Goal: Information Seeking & Learning: Learn about a topic

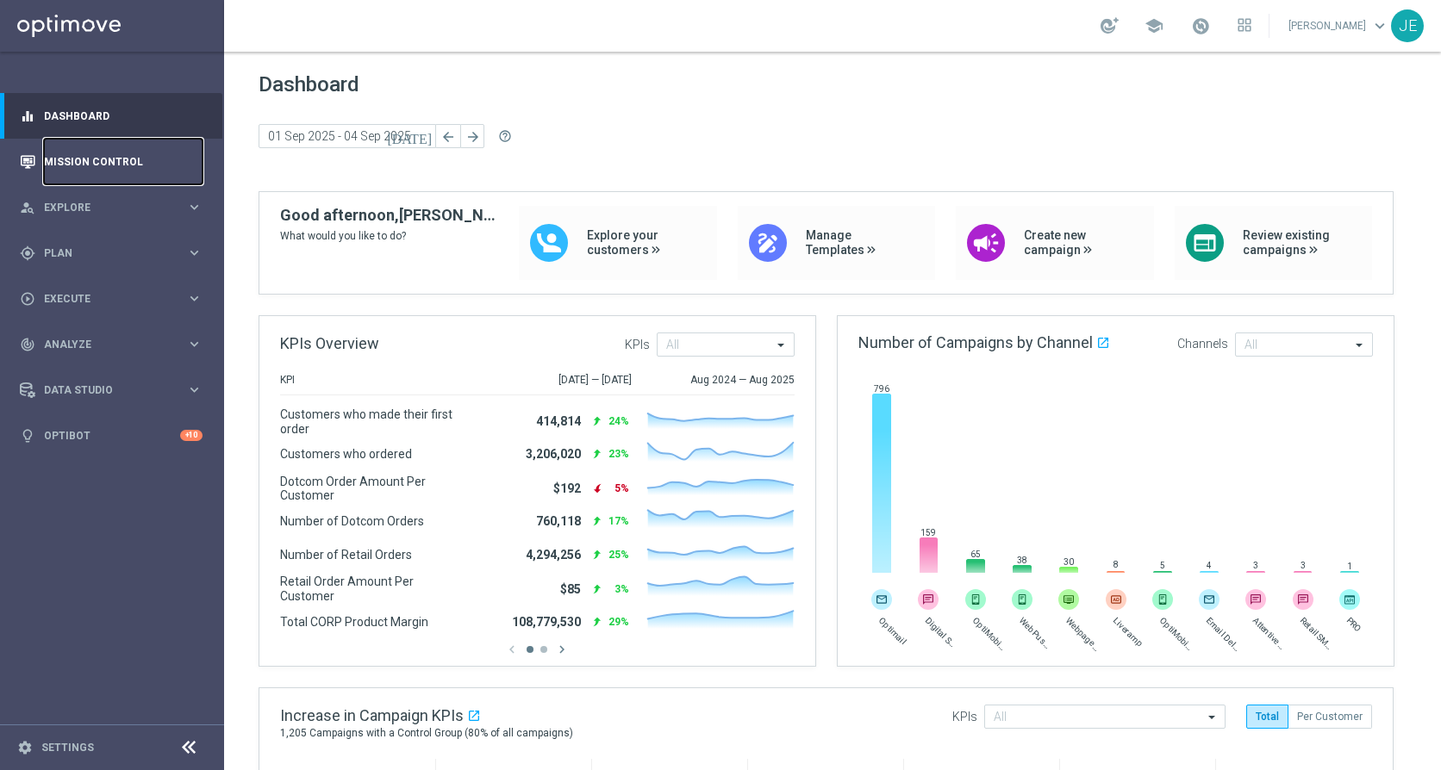
click at [86, 163] on link "Mission Control" at bounding box center [123, 162] width 159 height 46
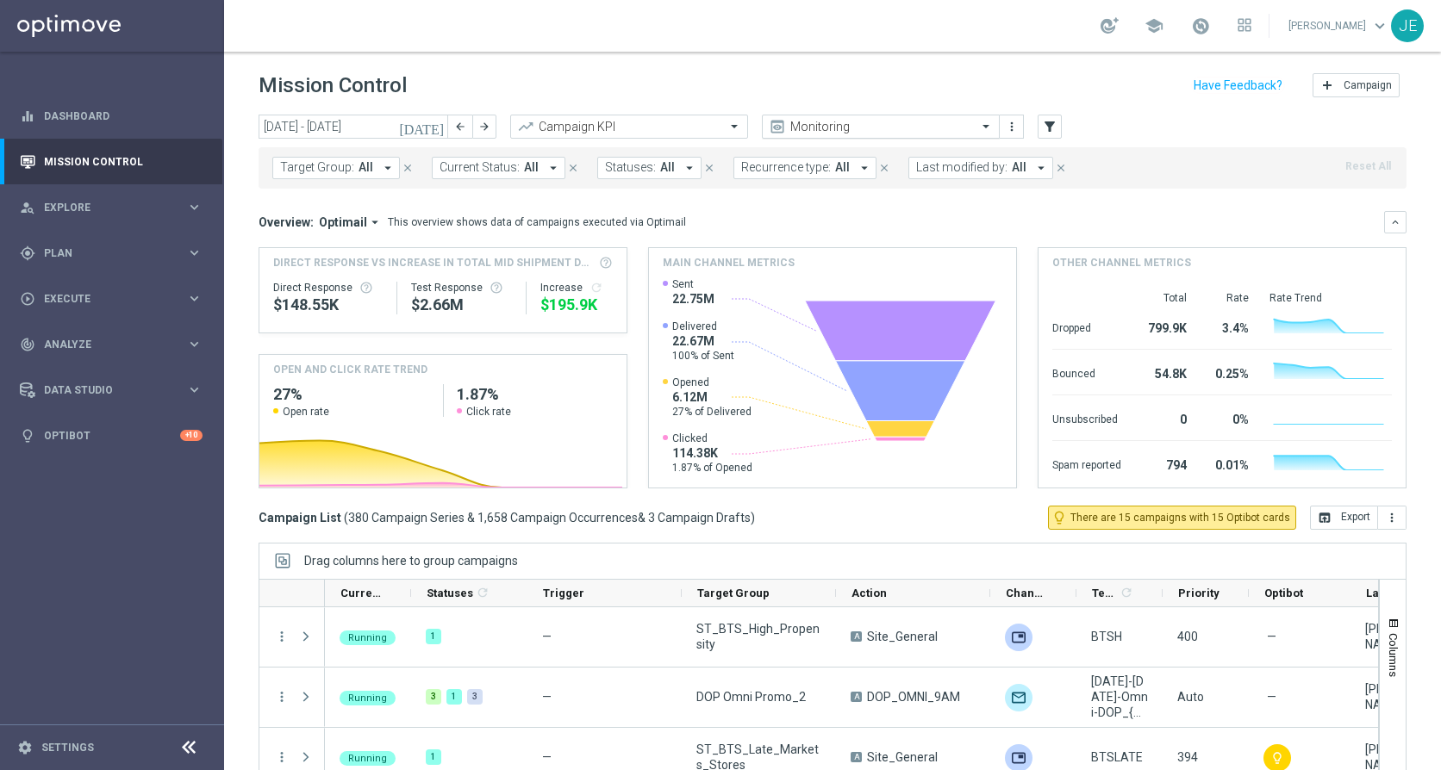
click at [848, 129] on input "text" at bounding box center [863, 127] width 184 height 15
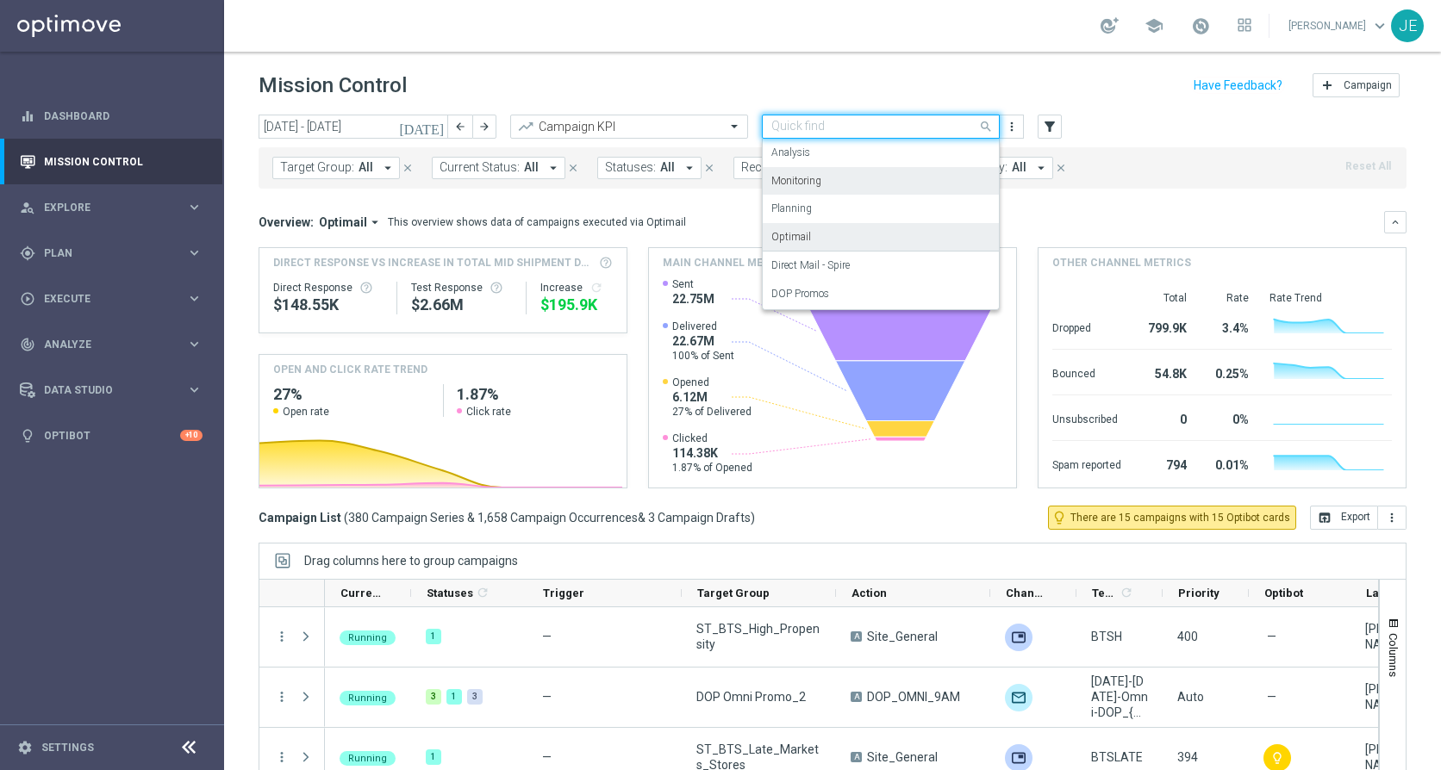
click at [852, 233] on div "Optimail" at bounding box center [880, 237] width 219 height 28
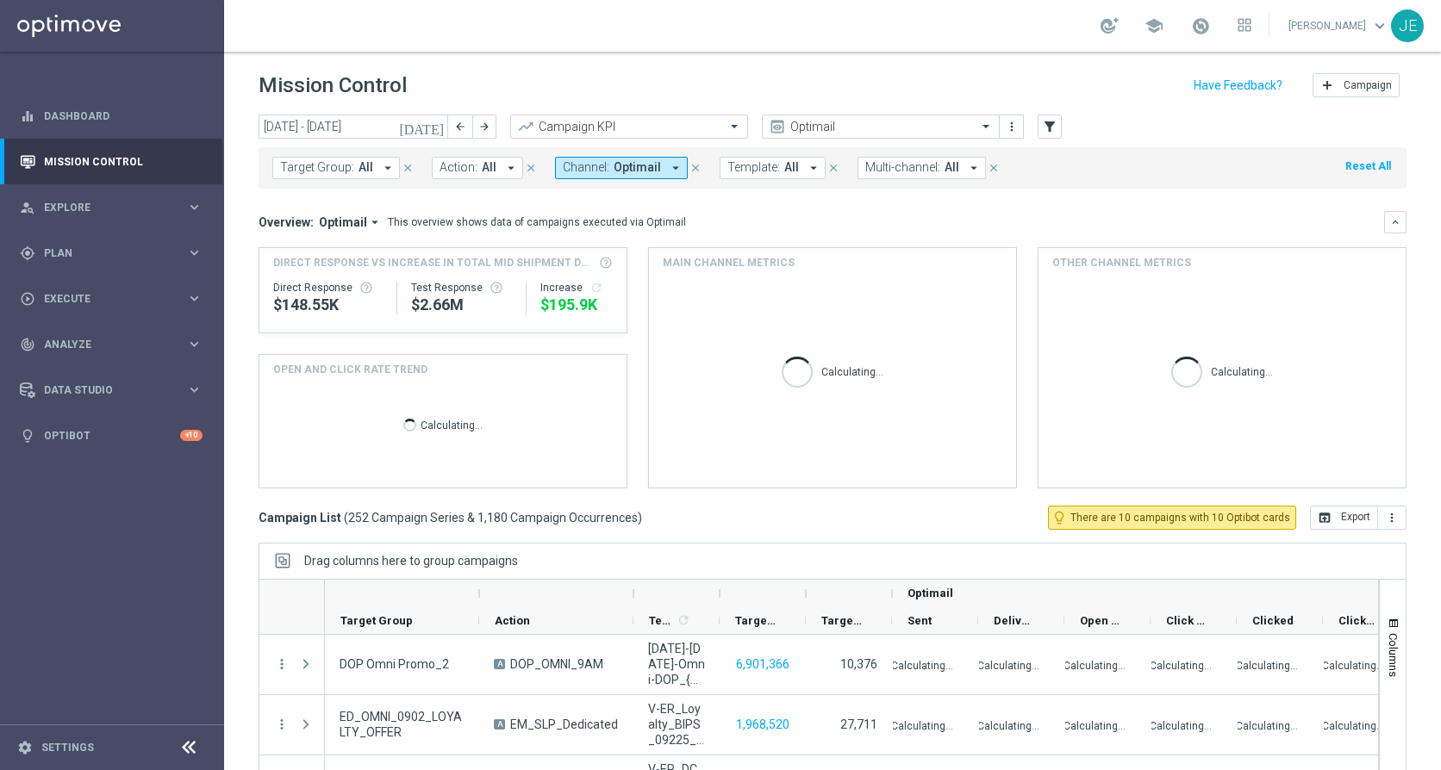
click at [437, 125] on icon "[DATE]" at bounding box center [422, 127] width 47 height 16
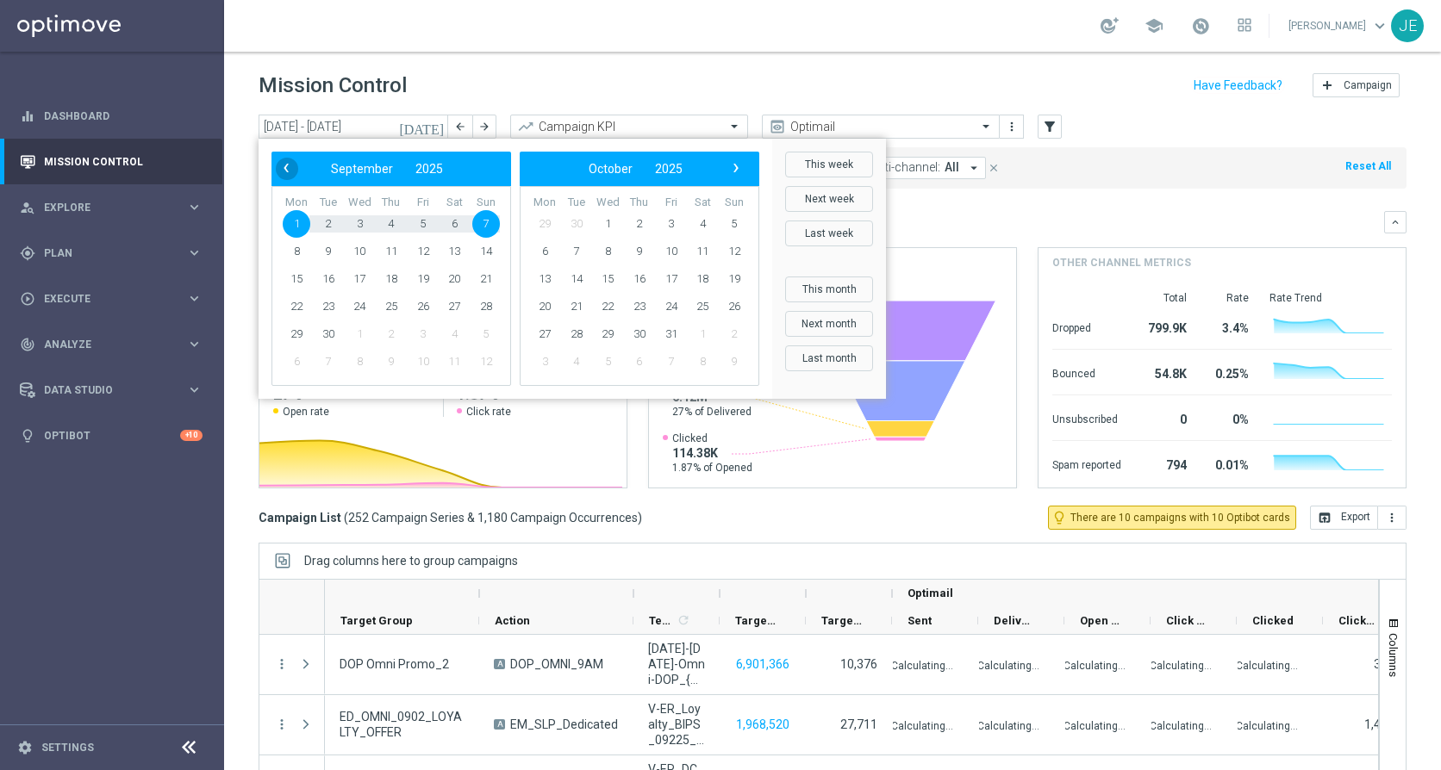
click at [287, 162] on span "‹" at bounding box center [286, 168] width 22 height 22
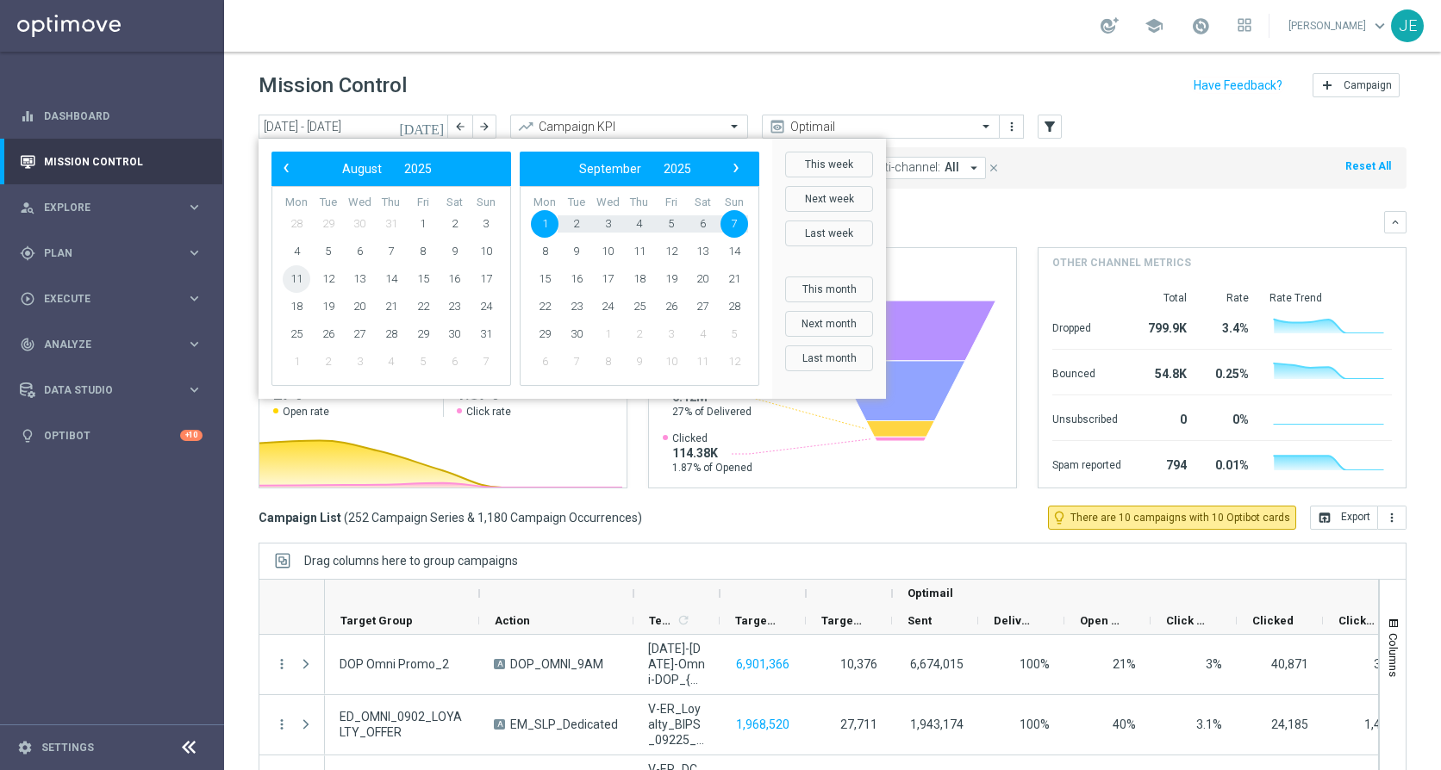
click at [297, 279] on span "11" at bounding box center [297, 279] width 28 height 28
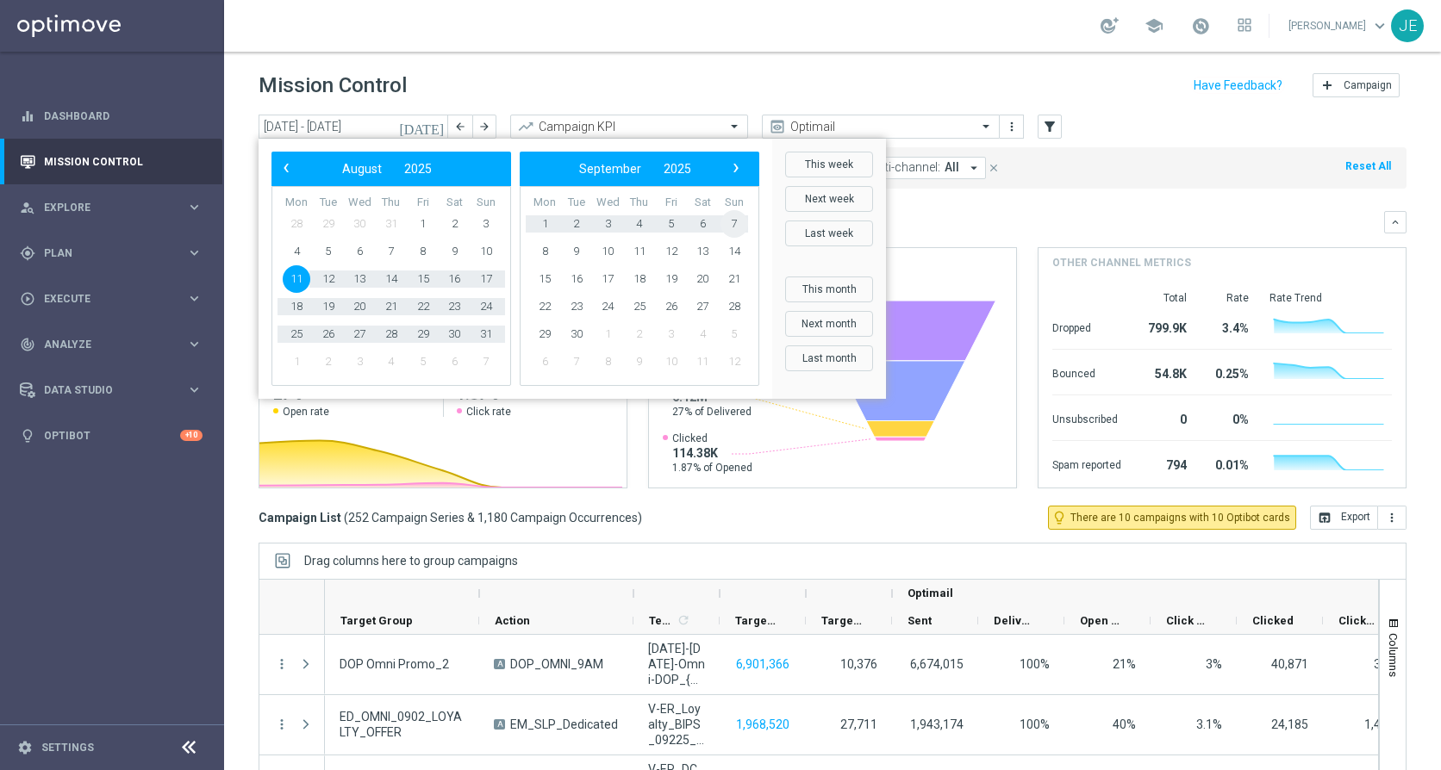
click at [730, 221] on span "7" at bounding box center [734, 224] width 28 height 28
type input "[DATE] - [DATE]"
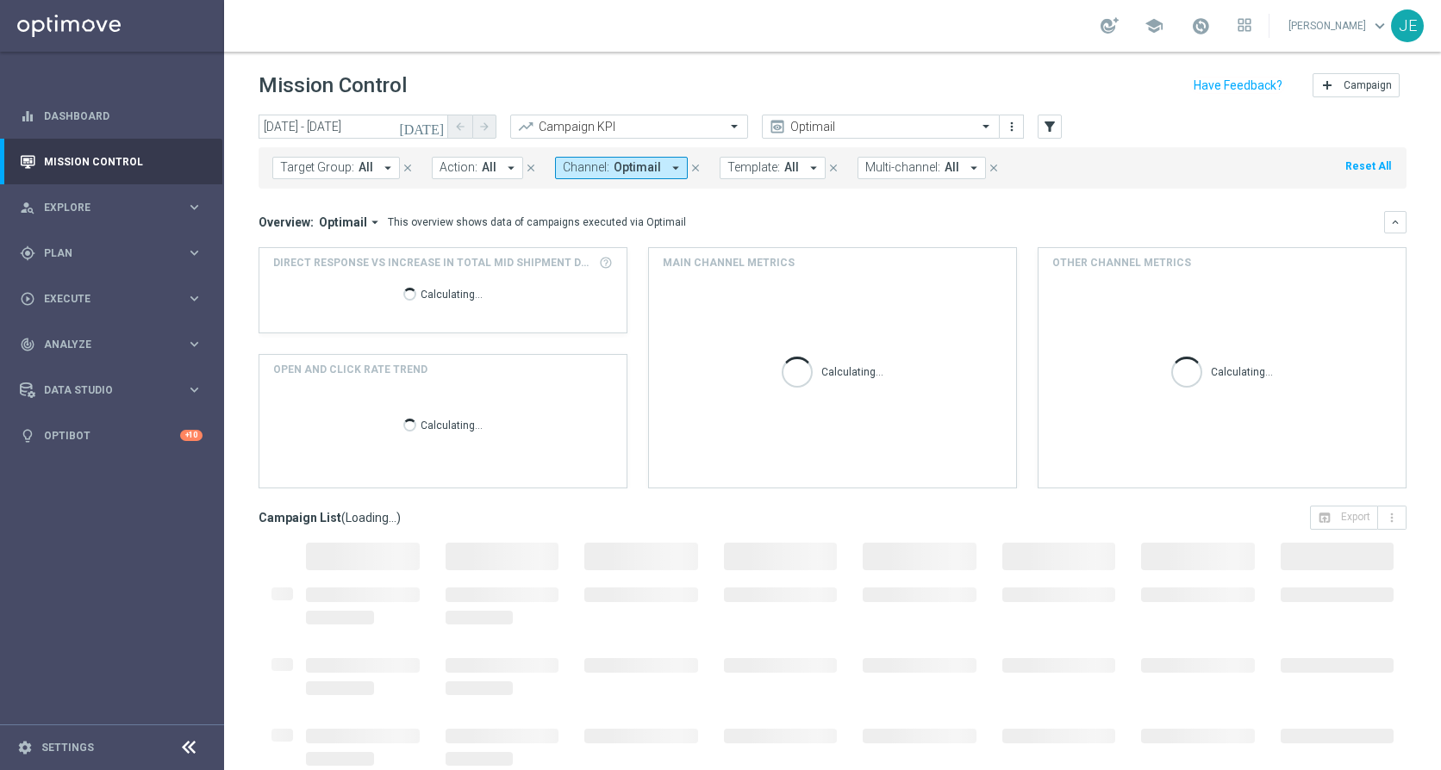
click at [184, 747] on icon at bounding box center [188, 747] width 21 height 21
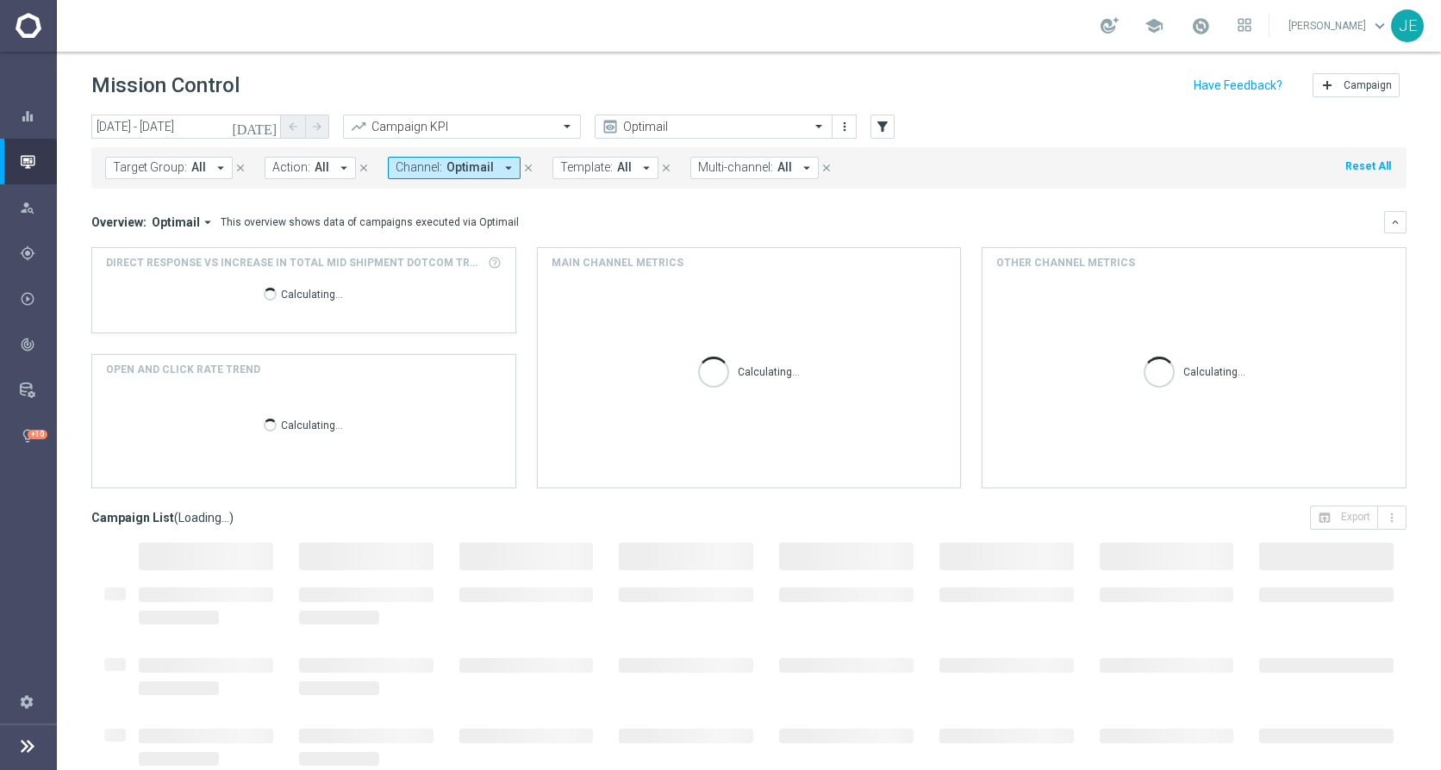
click at [216, 165] on icon "arrow_drop_down" at bounding box center [221, 168] width 16 height 16
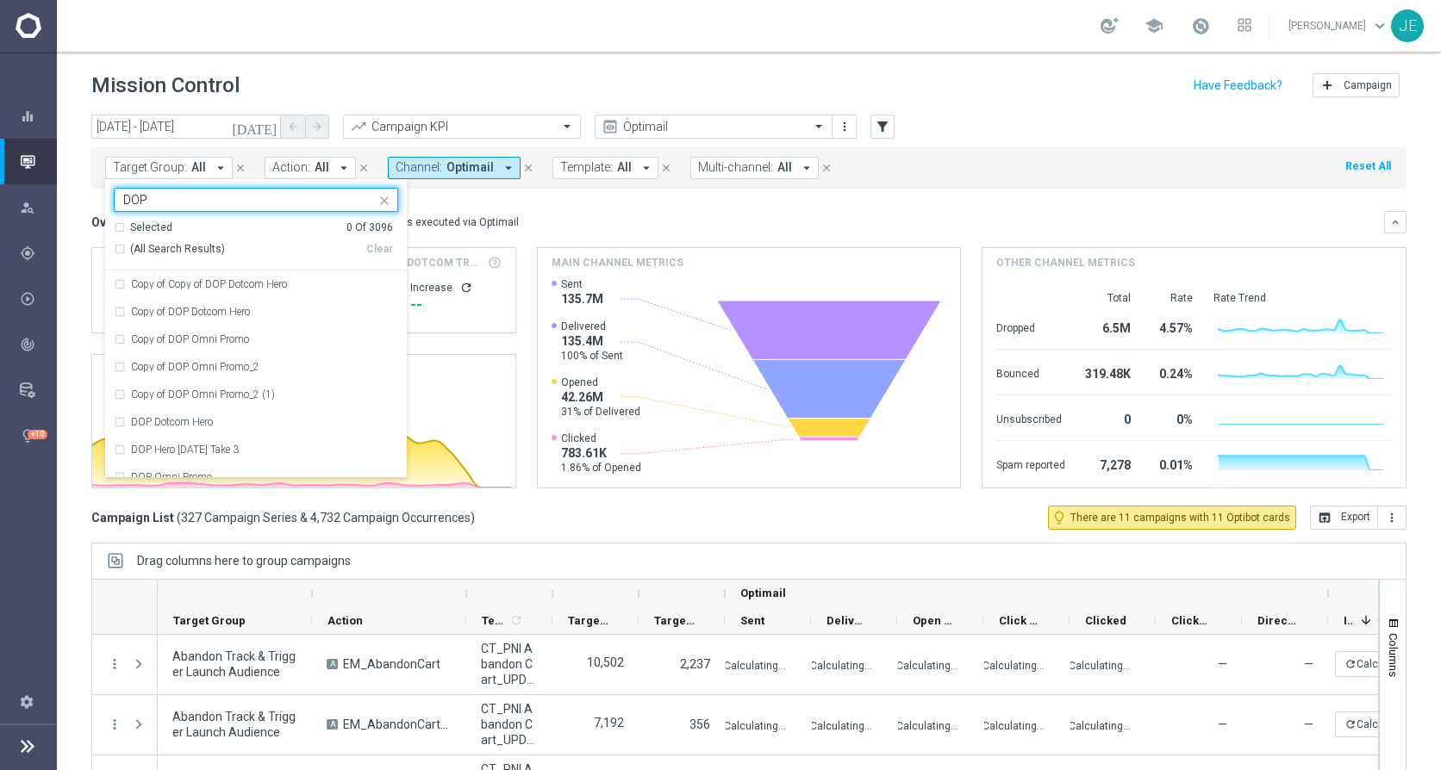
click at [117, 241] on div "(All Search Results) Clear" at bounding box center [253, 249] width 279 height 28
click at [120, 250] on div "(All Search Results)" at bounding box center [240, 249] width 252 height 15
click at [187, 207] on input "DOP" at bounding box center [249, 200] width 252 height 15
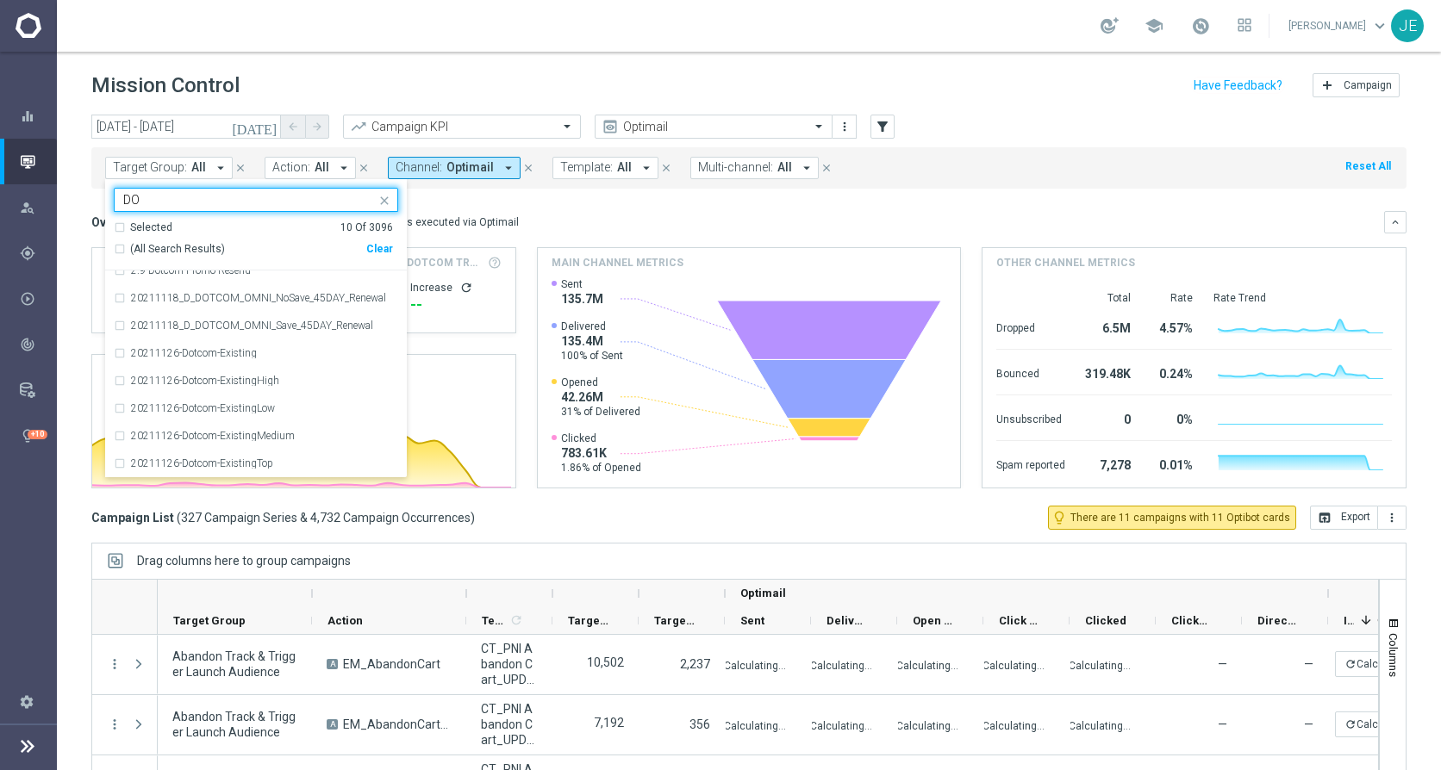
type input "D"
click at [119, 248] on div "(All Search Results)" at bounding box center [240, 249] width 252 height 15
type input "Promo"
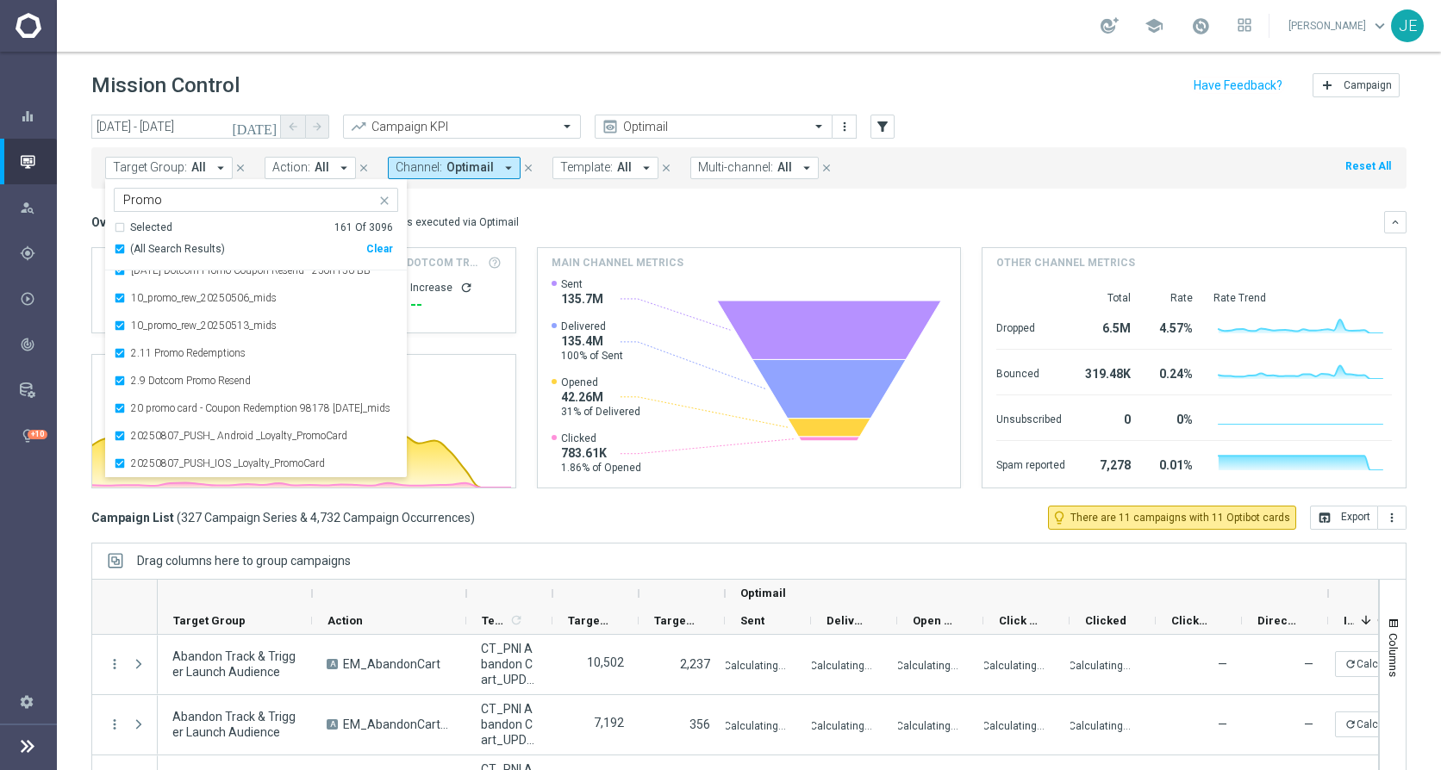
click at [612, 193] on mini-dashboard "Overview: Optimail arrow_drop_down This overview shows data of campaigns execut…" at bounding box center [748, 347] width 1315 height 317
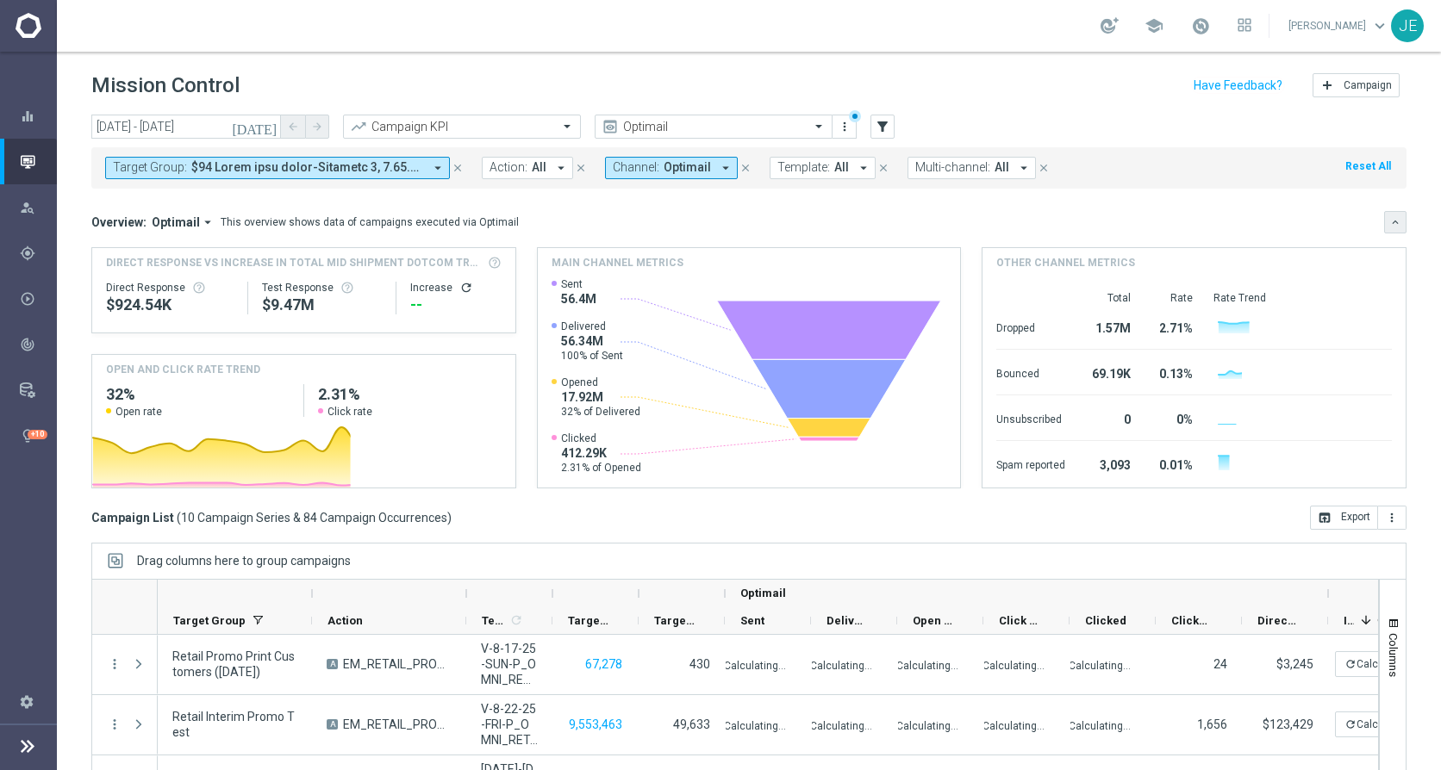
click at [1389, 221] on icon "keyboard_arrow_down" at bounding box center [1395, 222] width 12 height 12
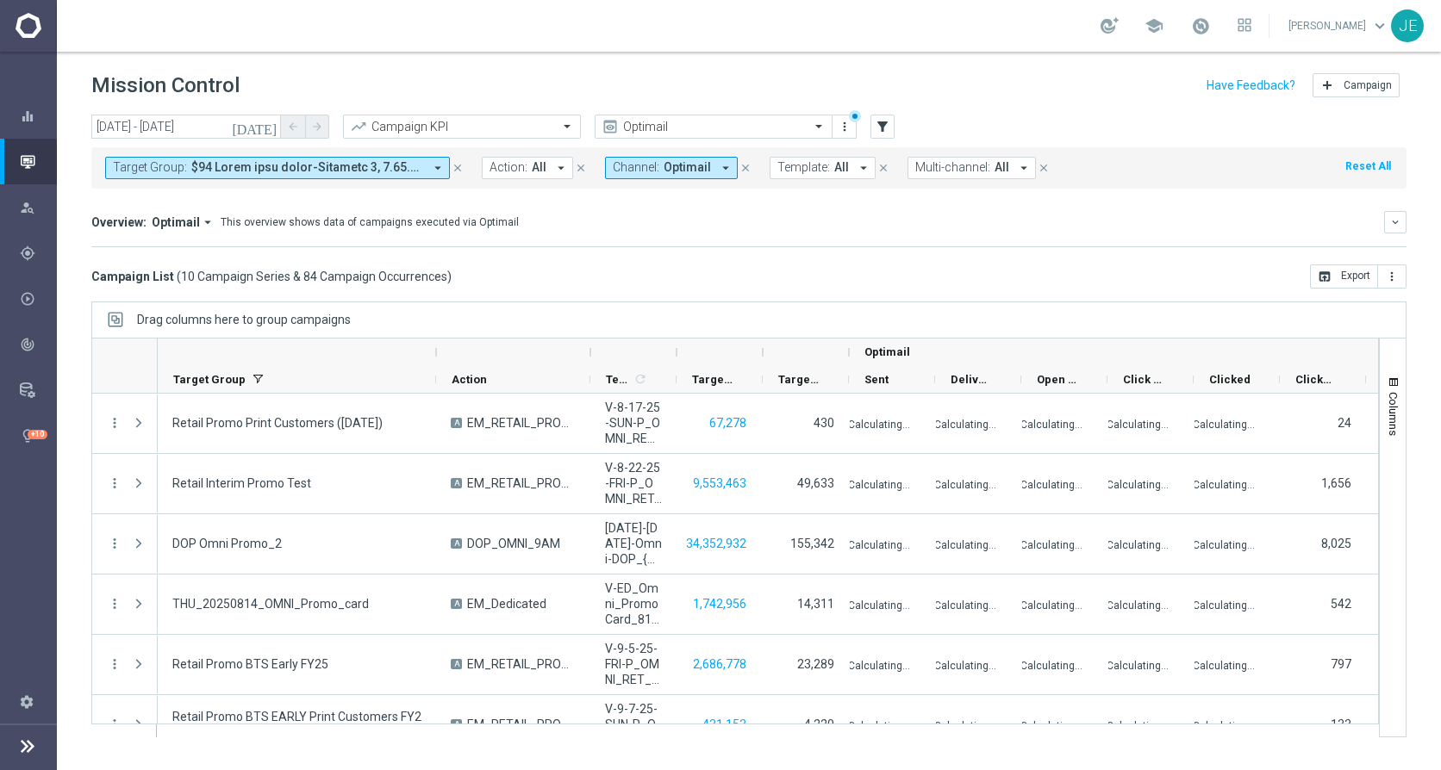
drag, startPoint x: 312, startPoint y: 359, endPoint x: 437, endPoint y: 365, distance: 125.1
click at [437, 365] on div at bounding box center [436, 353] width 7 height 28
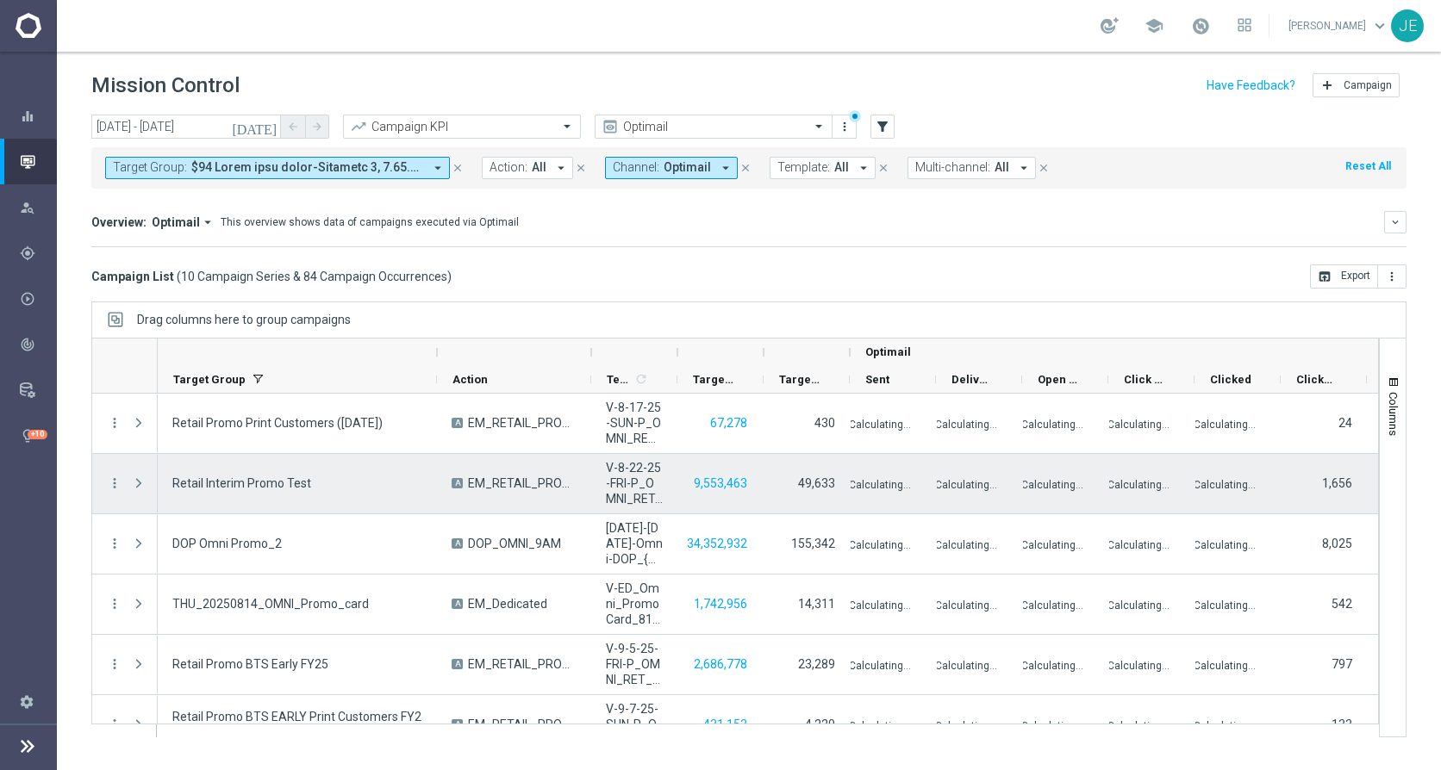
click at [130, 483] on div at bounding box center [140, 483] width 34 height 59
click at [141, 481] on span at bounding box center [139, 483] width 16 height 14
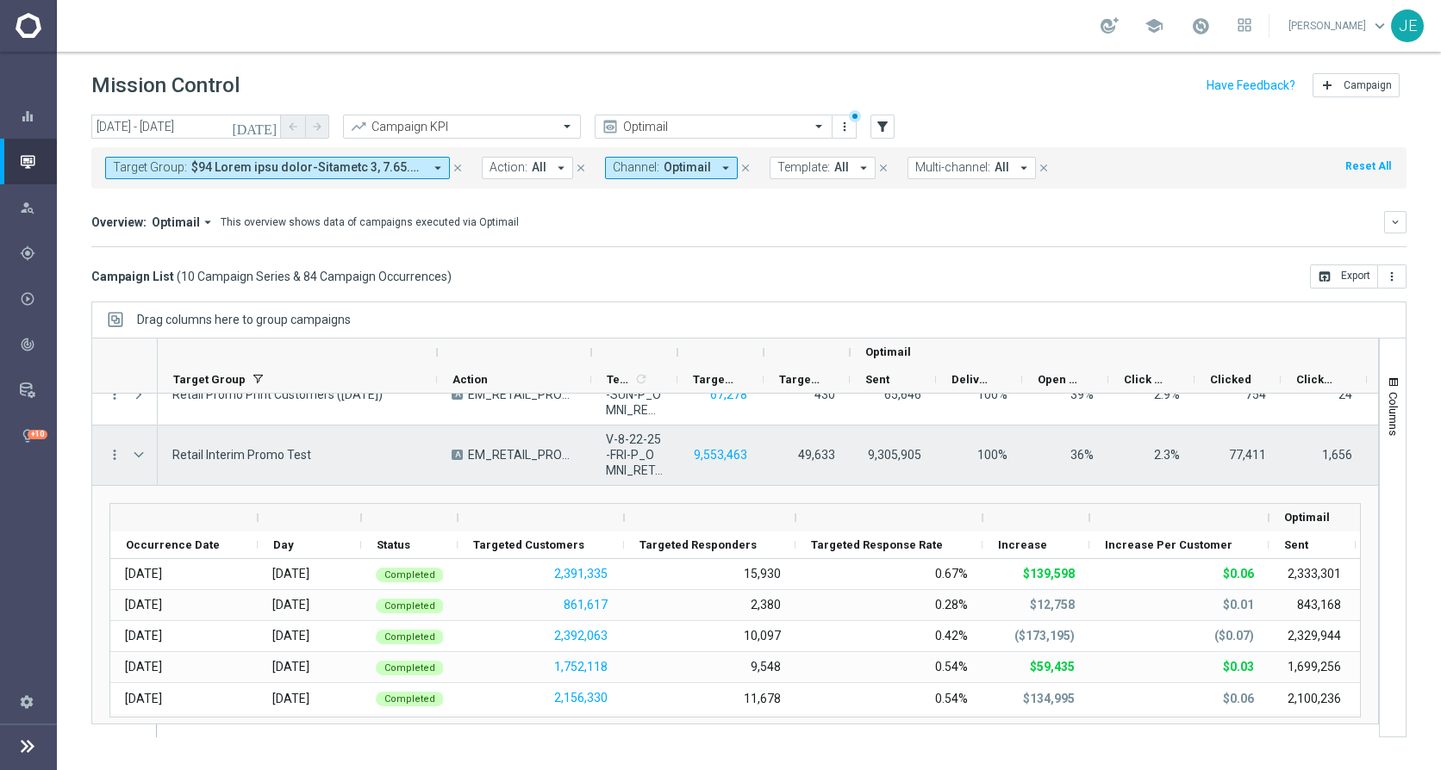
scroll to position [0, 0]
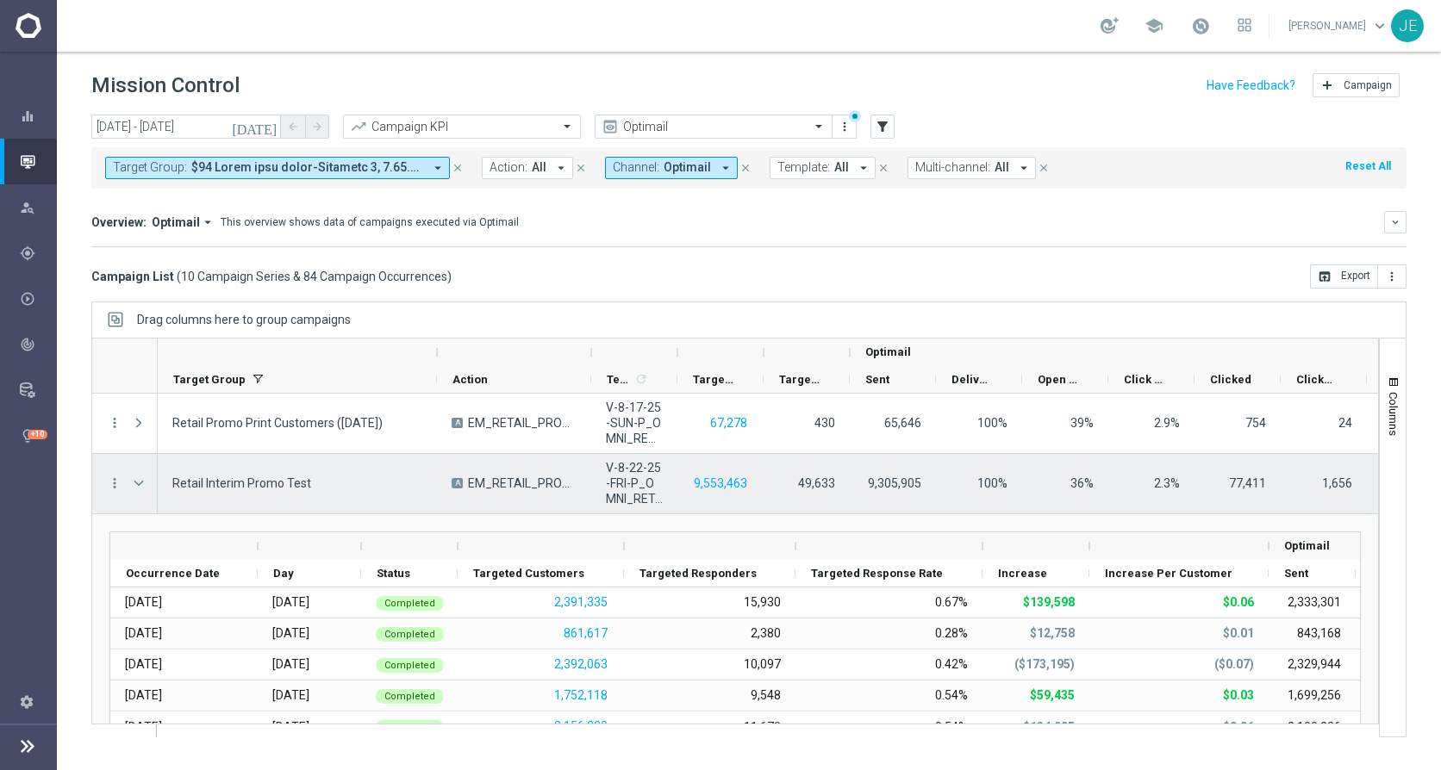
click at [135, 484] on span "Press SPACE to select this row." at bounding box center [139, 483] width 16 height 14
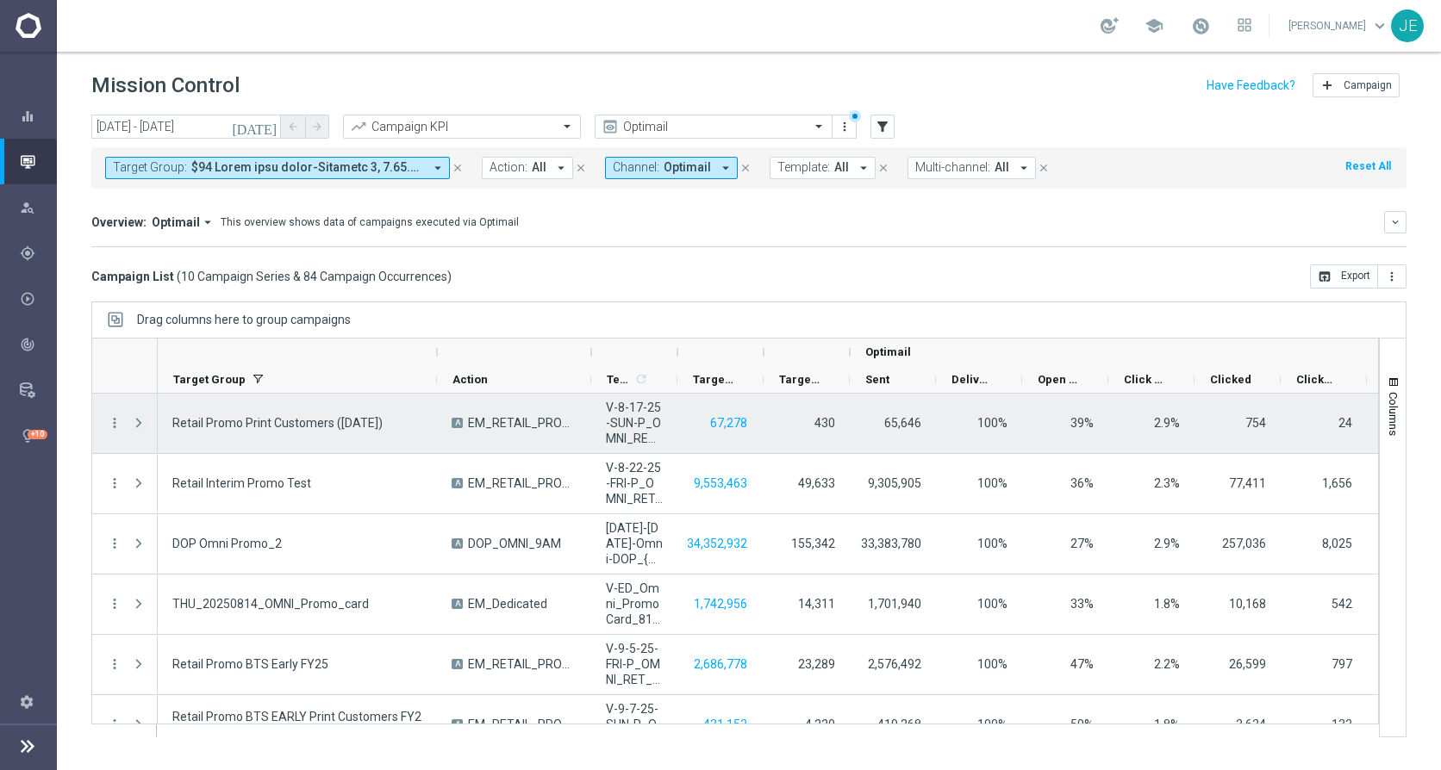
click at [137, 417] on span "Press SPACE to select this row." at bounding box center [139, 423] width 16 height 14
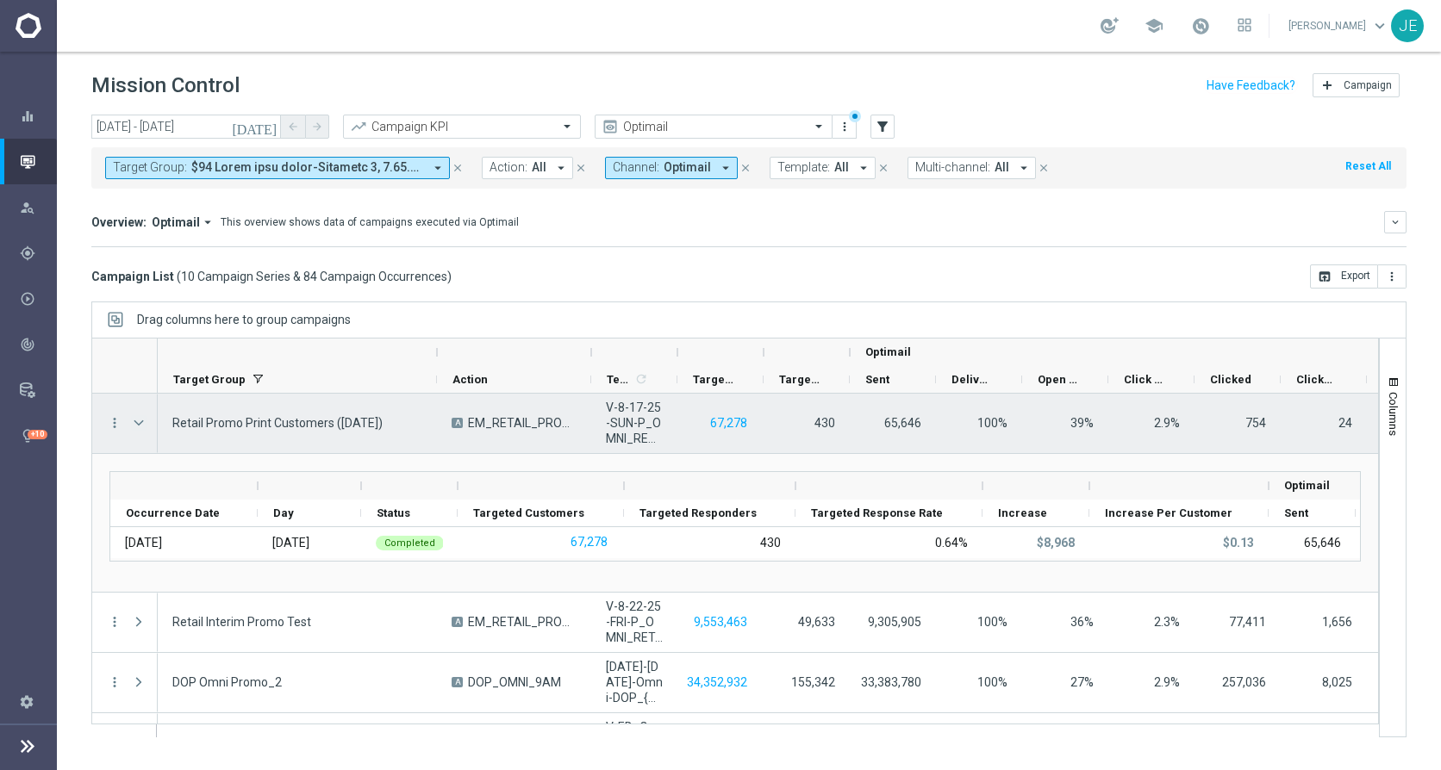
click at [134, 428] on span "Press SPACE to select this row." at bounding box center [139, 423] width 16 height 14
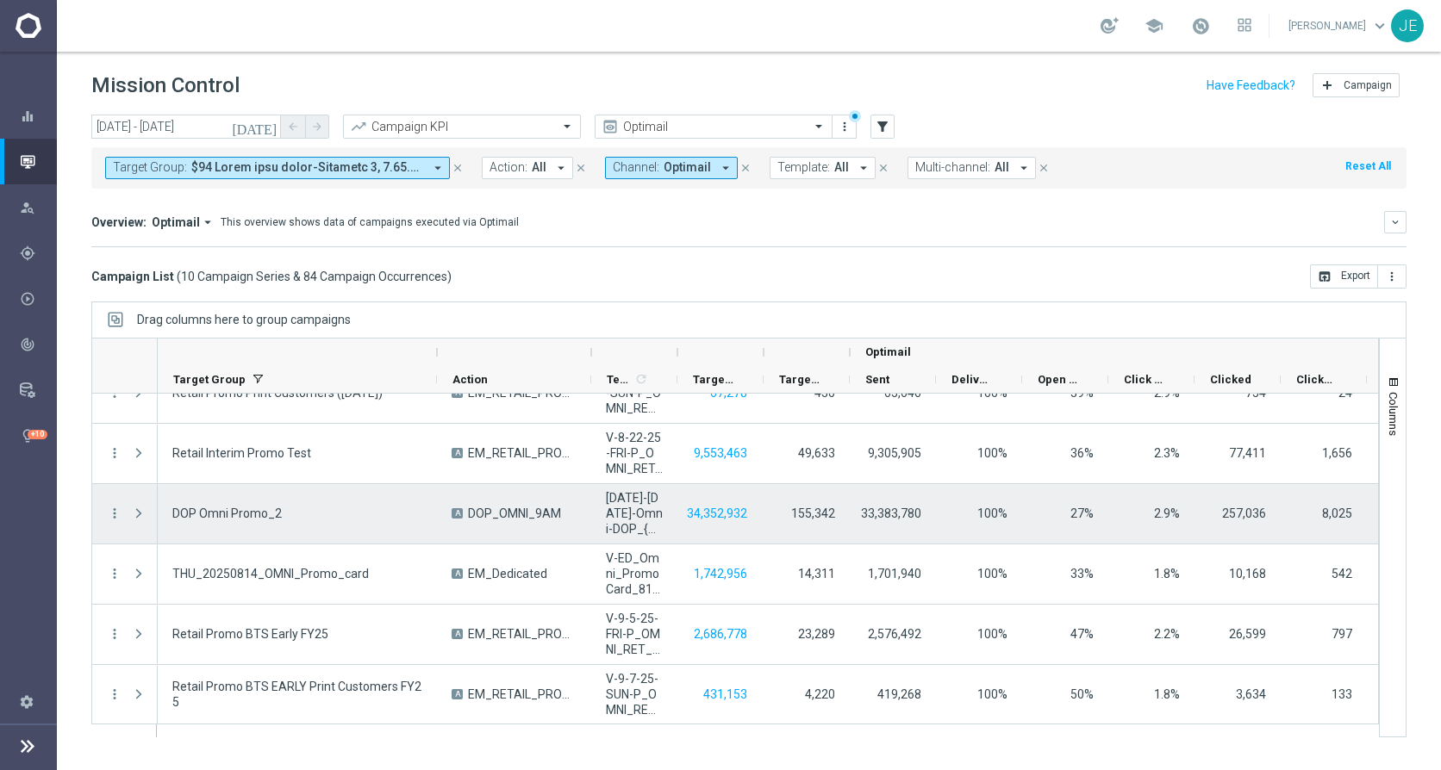
scroll to position [50, 0]
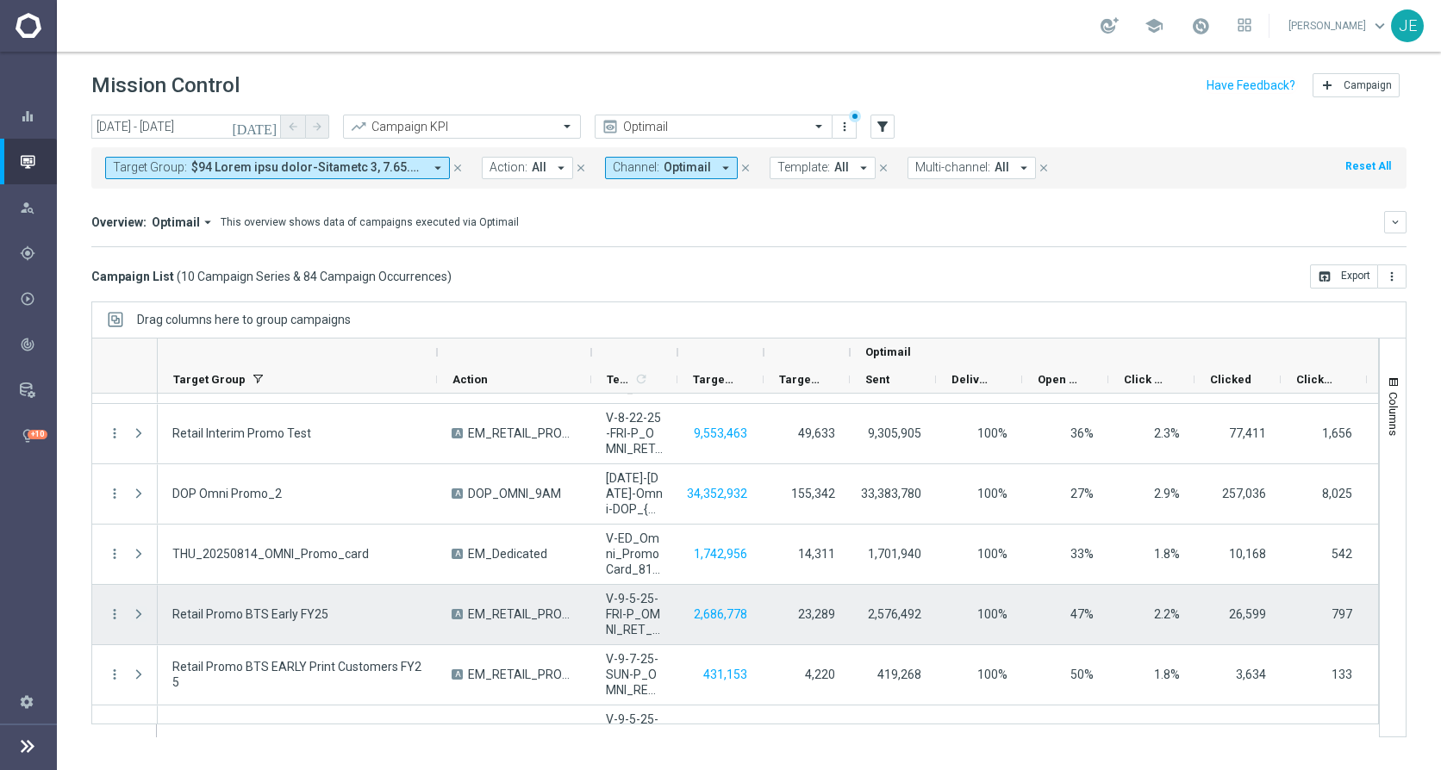
click at [134, 611] on span "Press SPACE to select this row." at bounding box center [139, 614] width 16 height 14
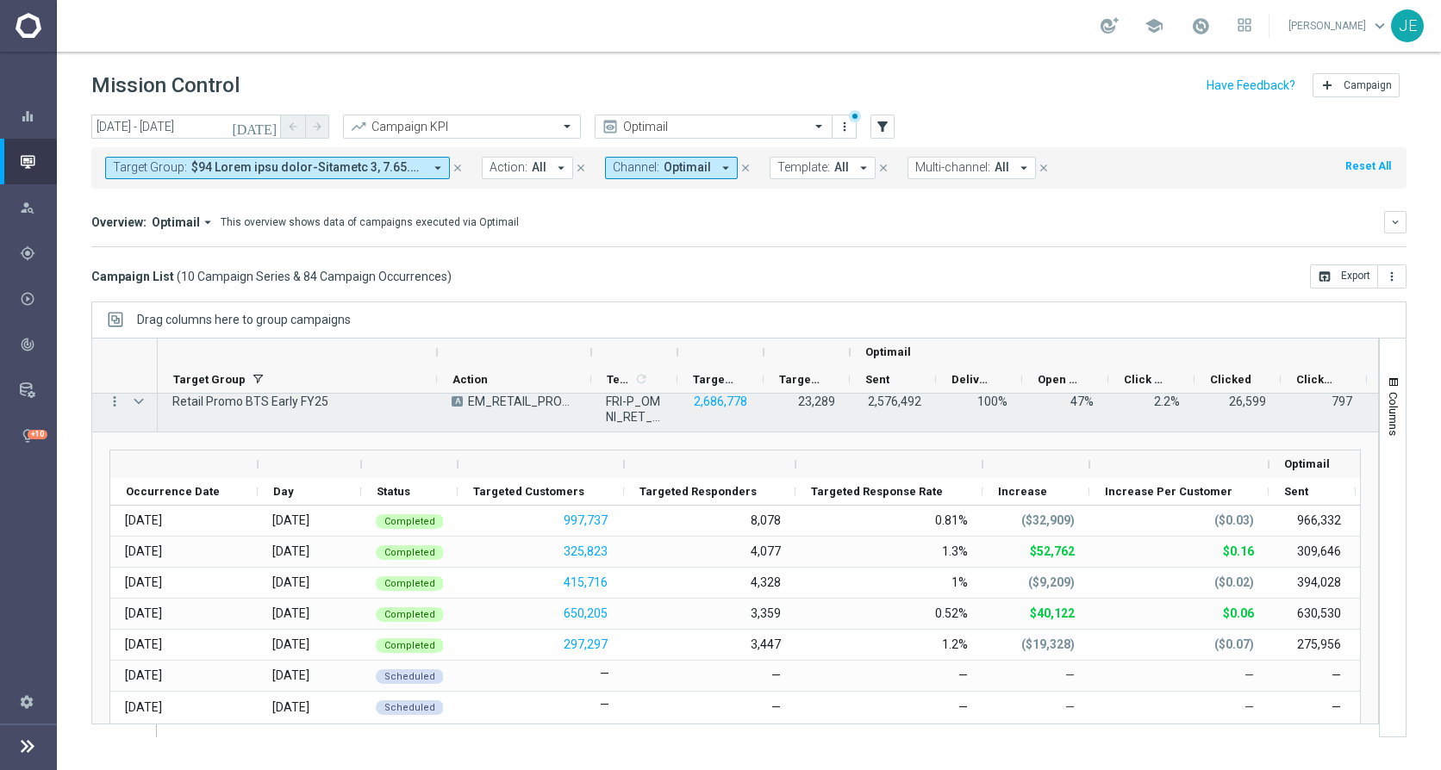
scroll to position [283, 0]
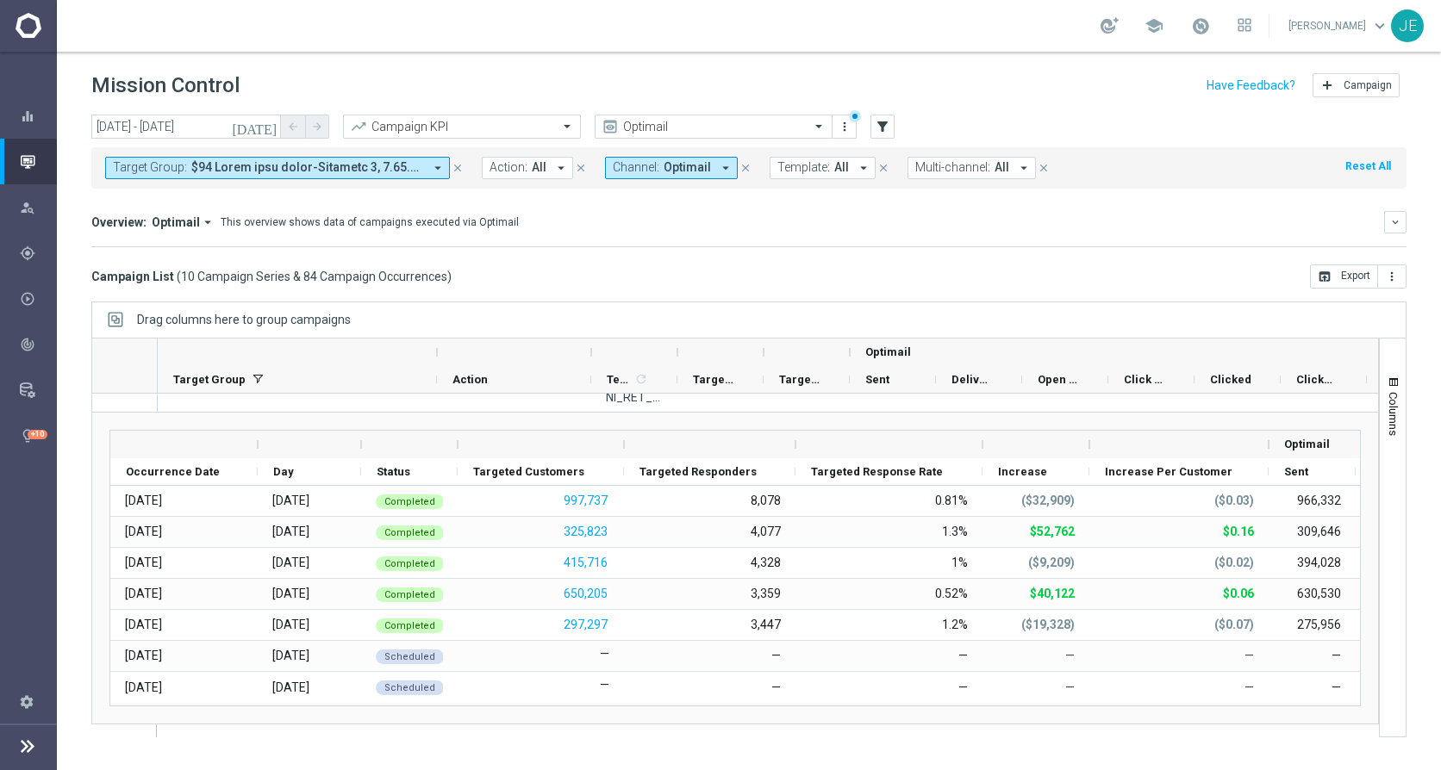
click at [264, 120] on icon "[DATE]" at bounding box center [255, 127] width 47 height 16
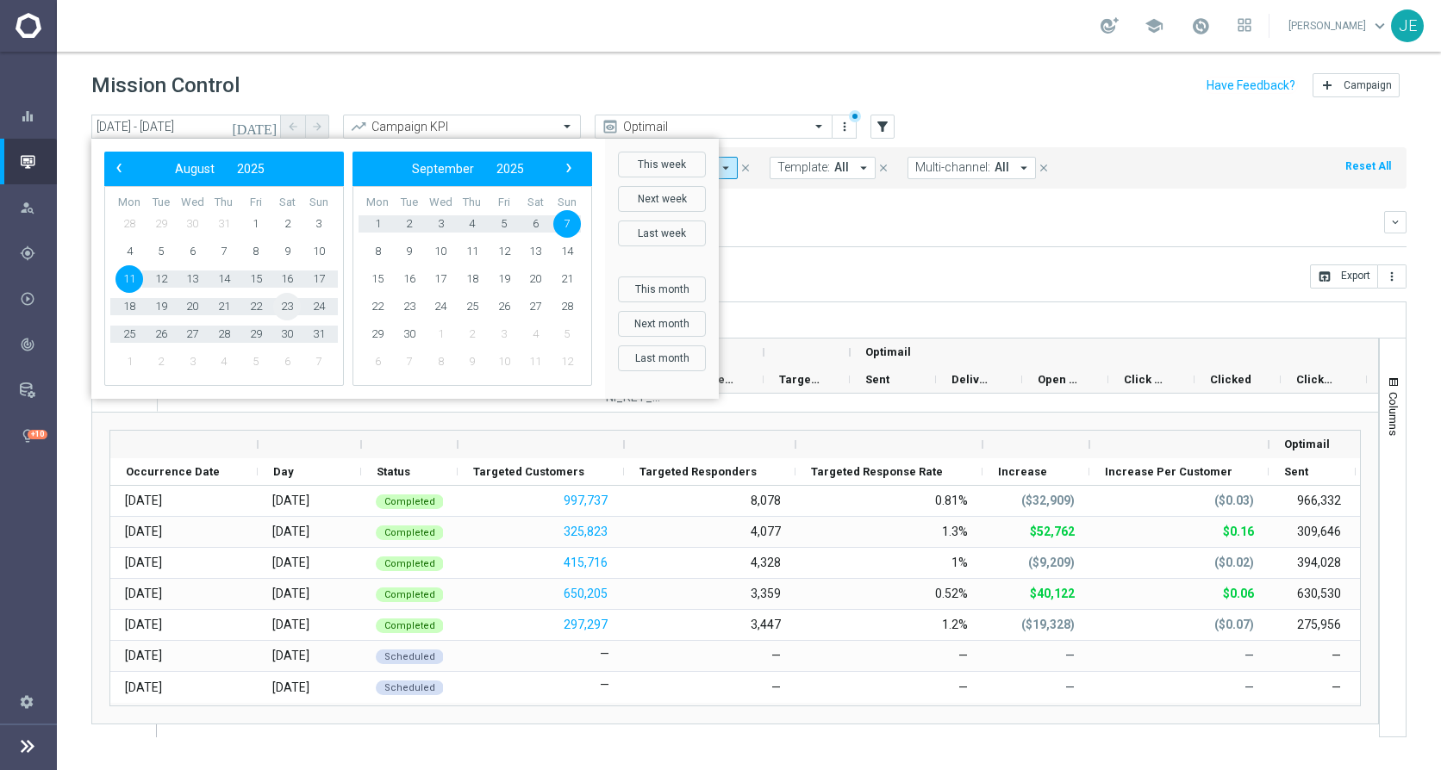
click at [283, 305] on span "23" at bounding box center [287, 307] width 28 height 28
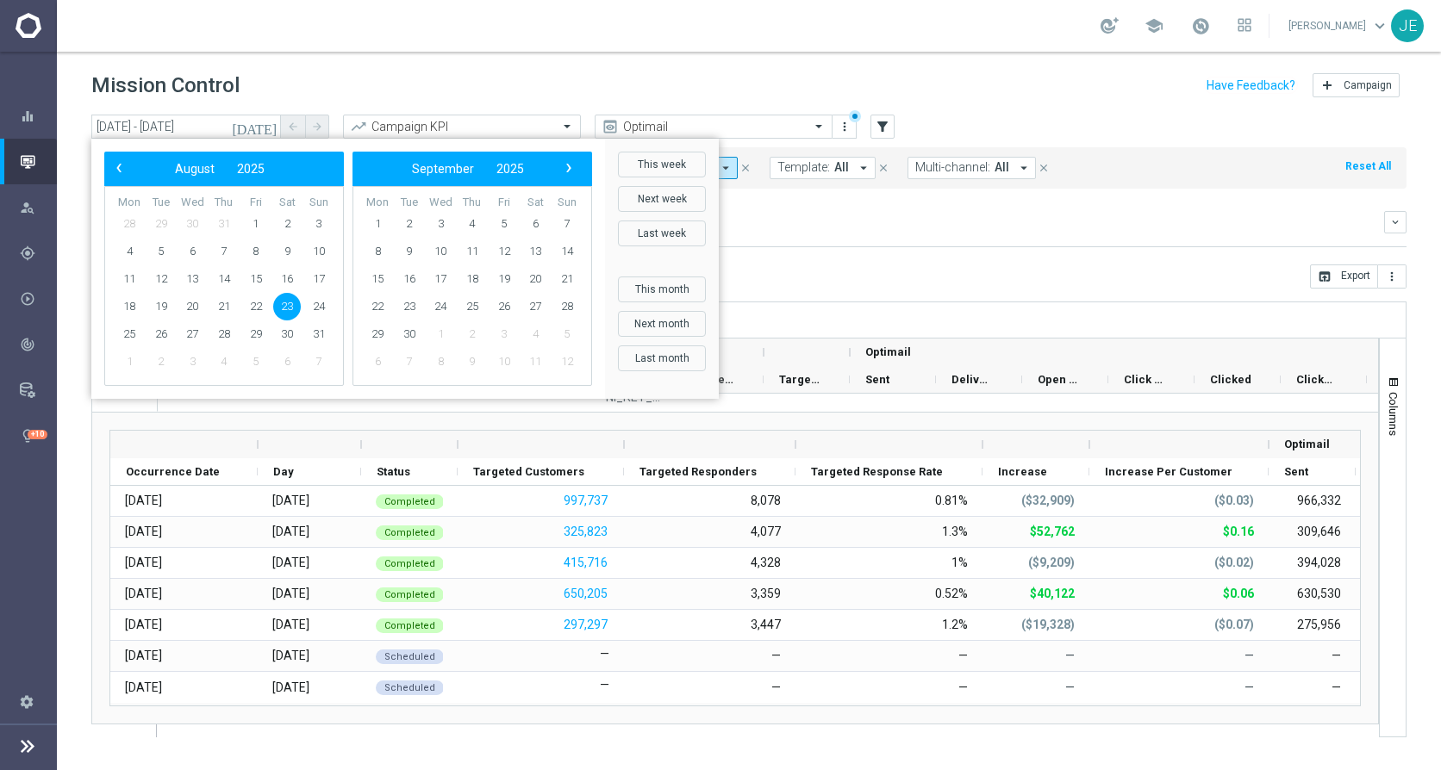
click at [283, 305] on span "23" at bounding box center [287, 307] width 28 height 28
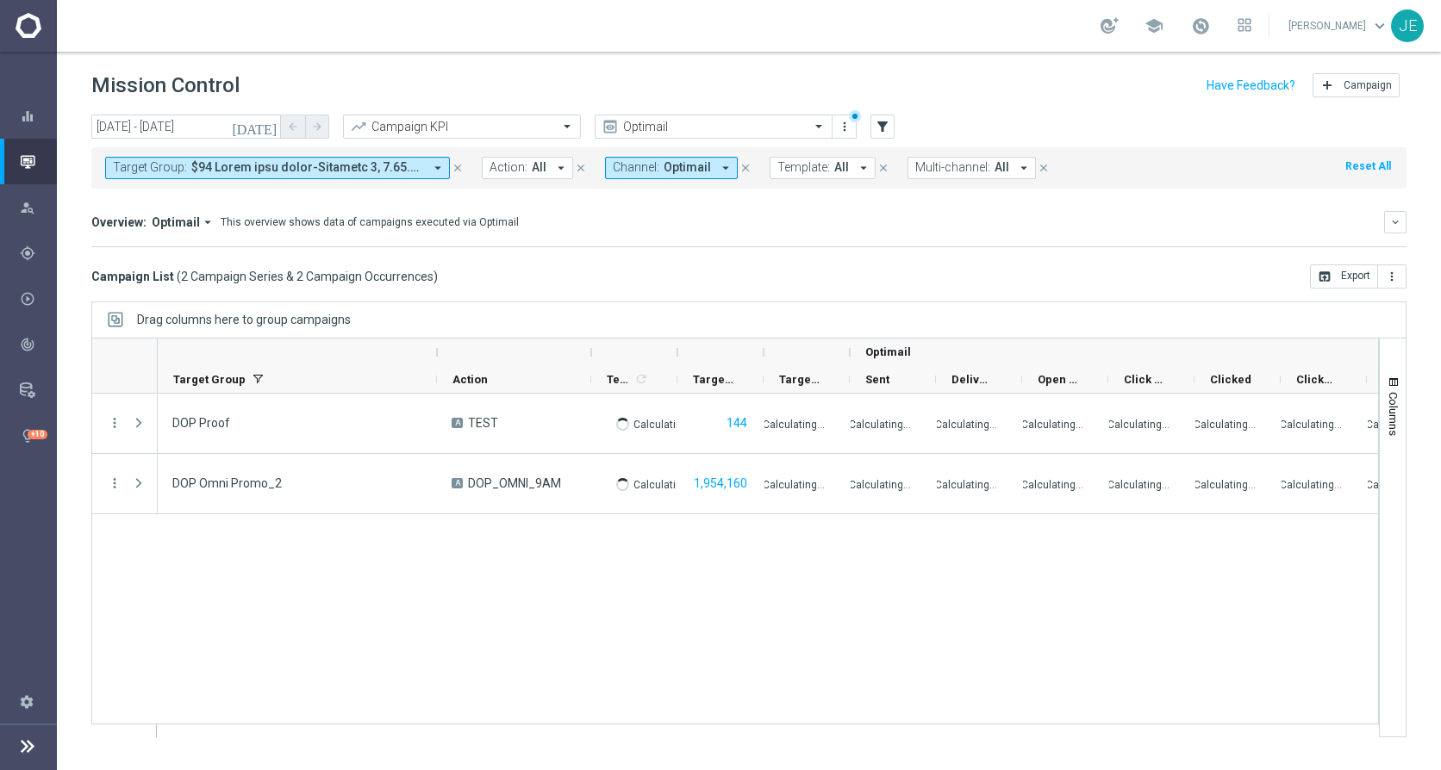
scroll to position [0, 0]
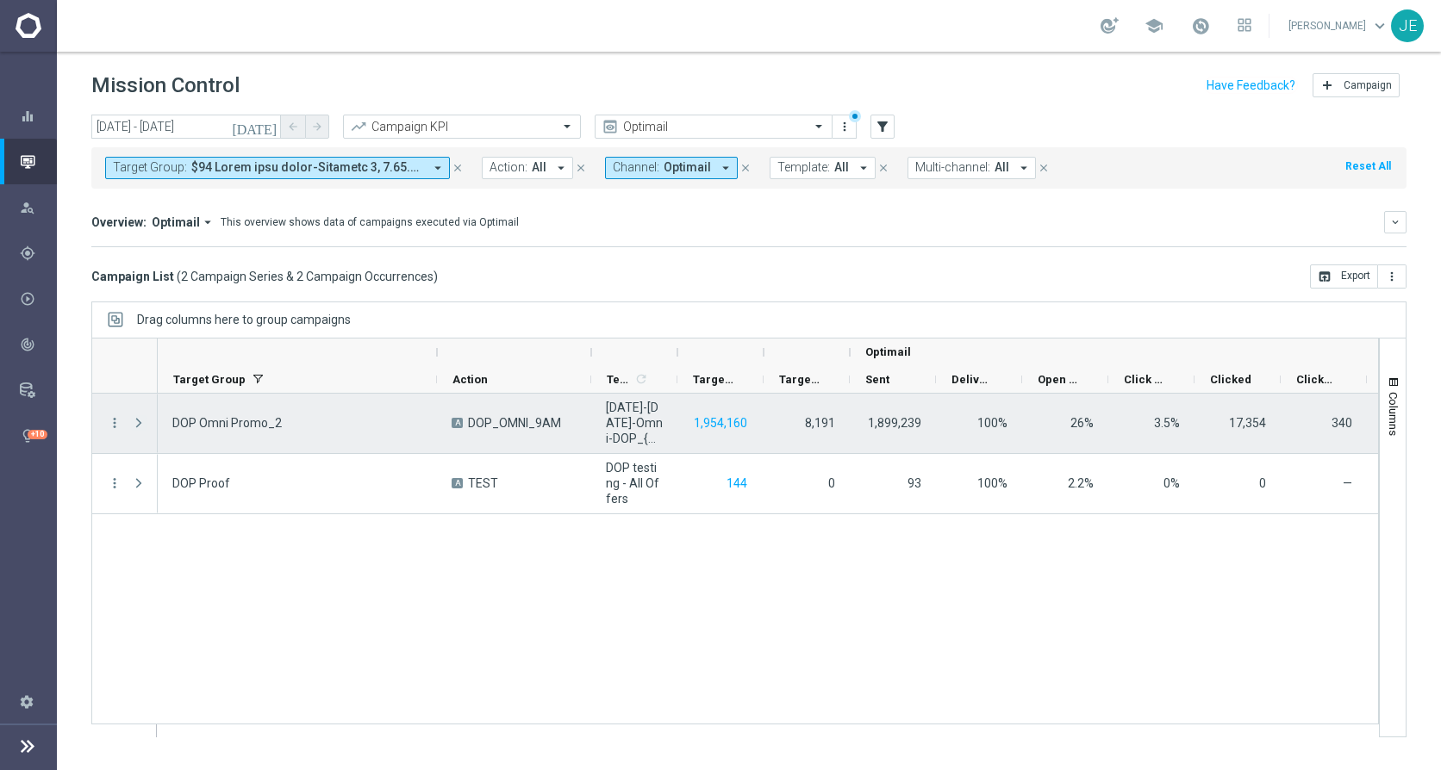
click at [140, 420] on span "Press SPACE to select this row." at bounding box center [139, 423] width 16 height 14
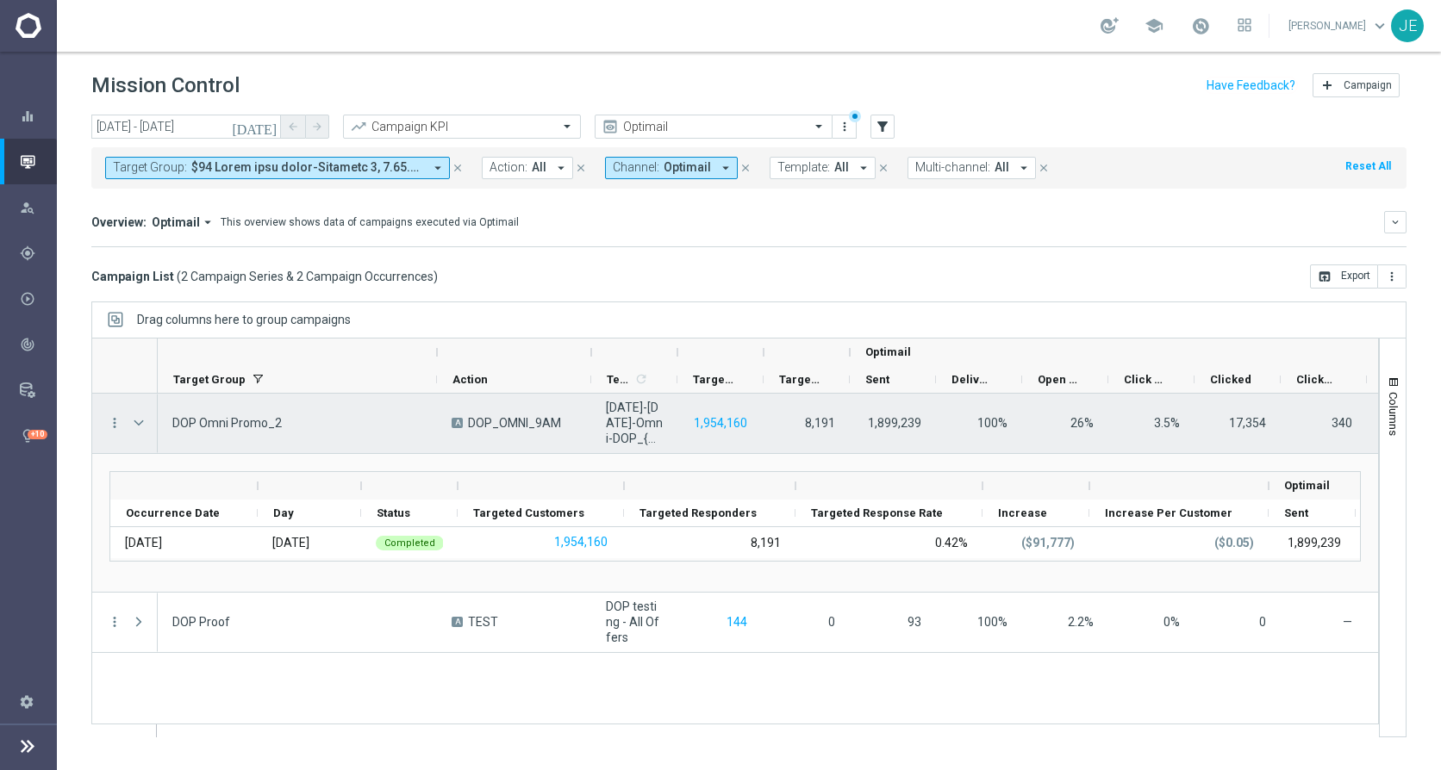
click at [140, 420] on span "Press SPACE to select this row." at bounding box center [139, 423] width 16 height 14
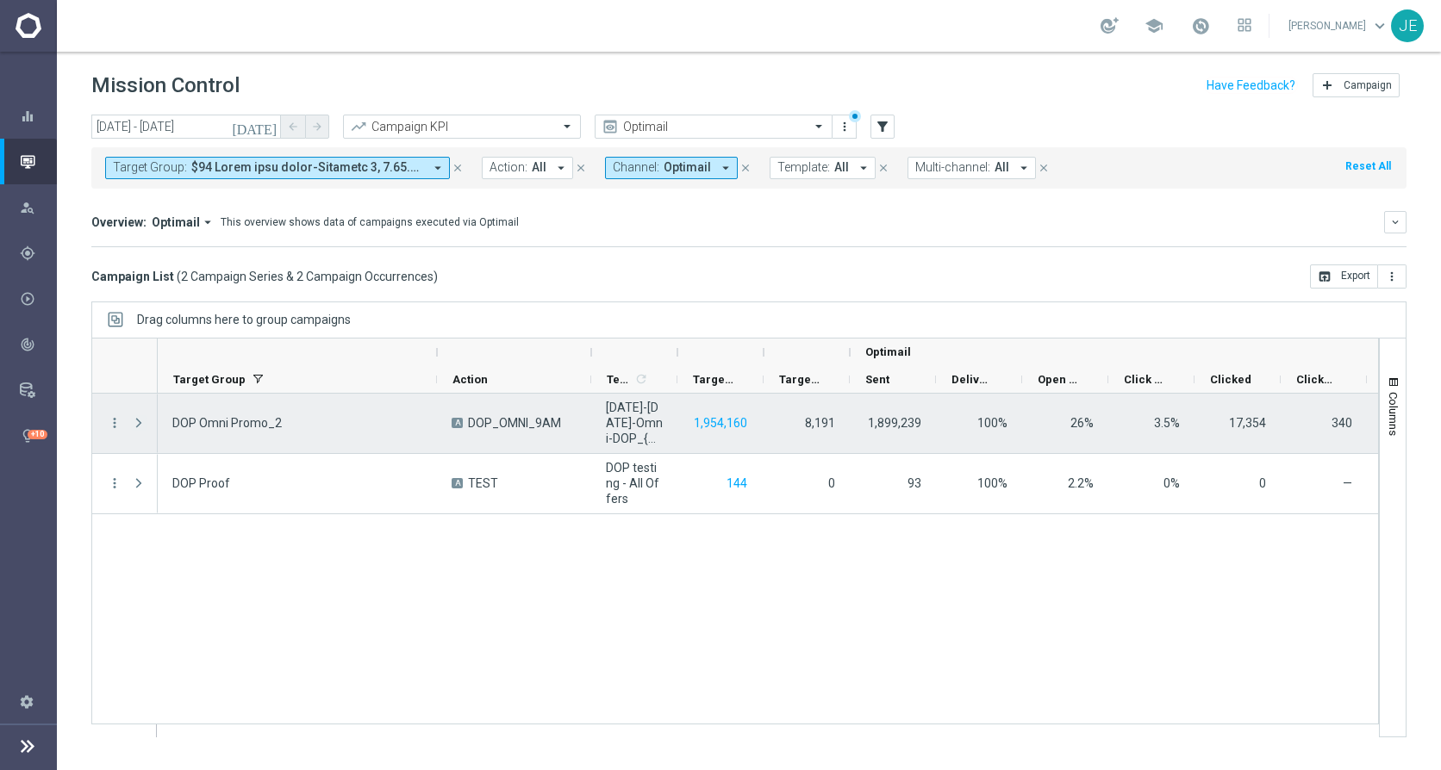
click at [140, 420] on span "Press SPACE to select this row." at bounding box center [139, 423] width 16 height 14
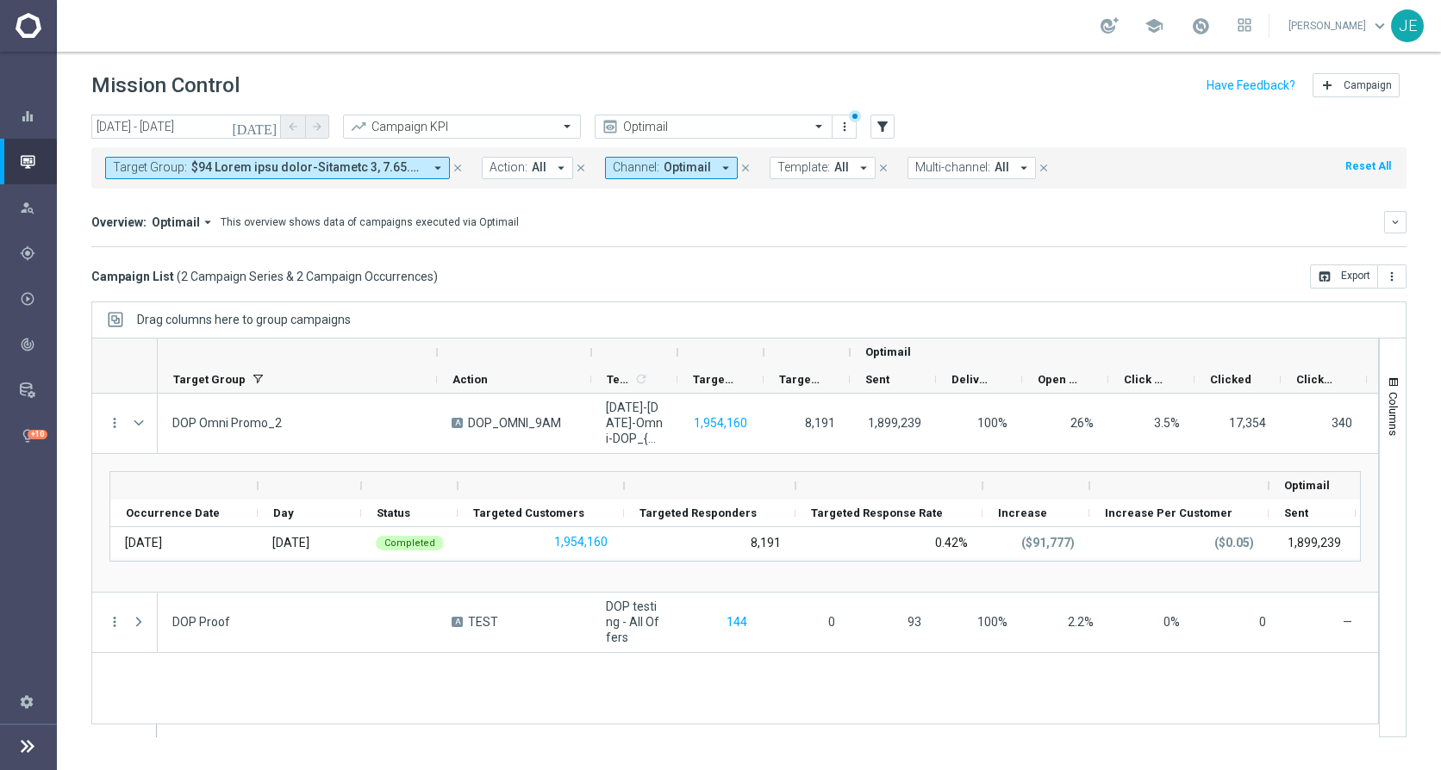
click at [274, 124] on icon "[DATE]" at bounding box center [255, 127] width 47 height 16
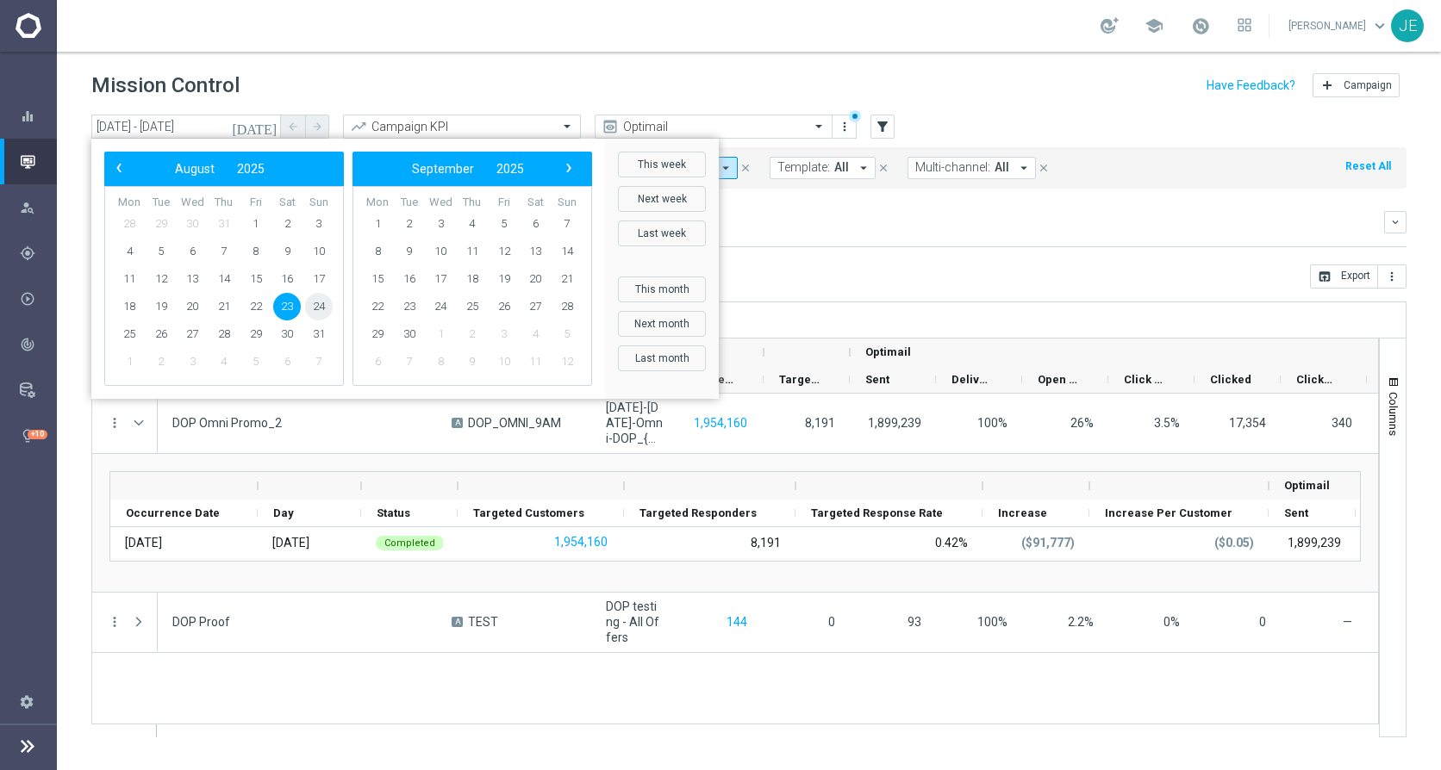
click at [312, 307] on span "24" at bounding box center [319, 307] width 28 height 28
click at [471, 226] on span "4" at bounding box center [472, 224] width 28 height 28
type input "[DATE] - [DATE]"
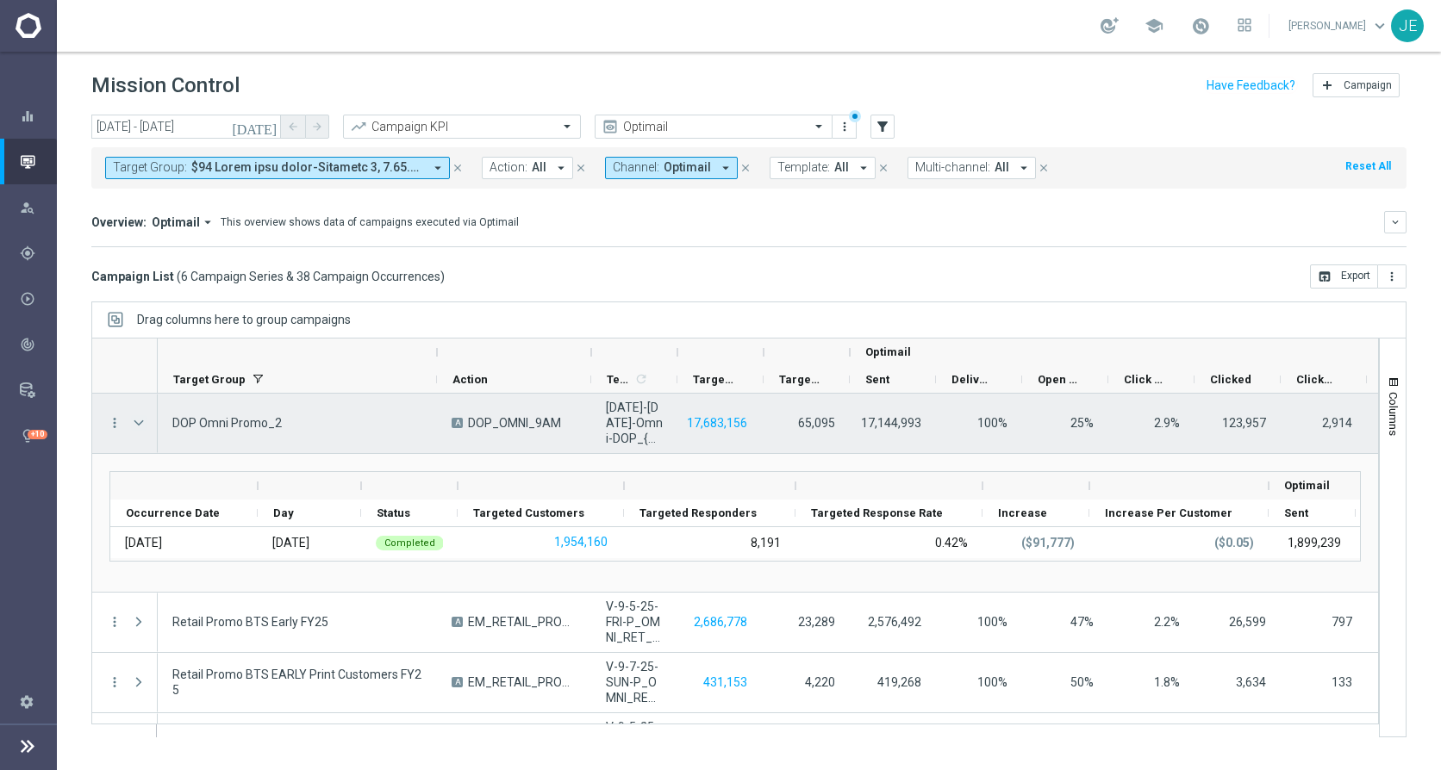
click at [138, 420] on span "Press SPACE to select this row." at bounding box center [139, 423] width 16 height 14
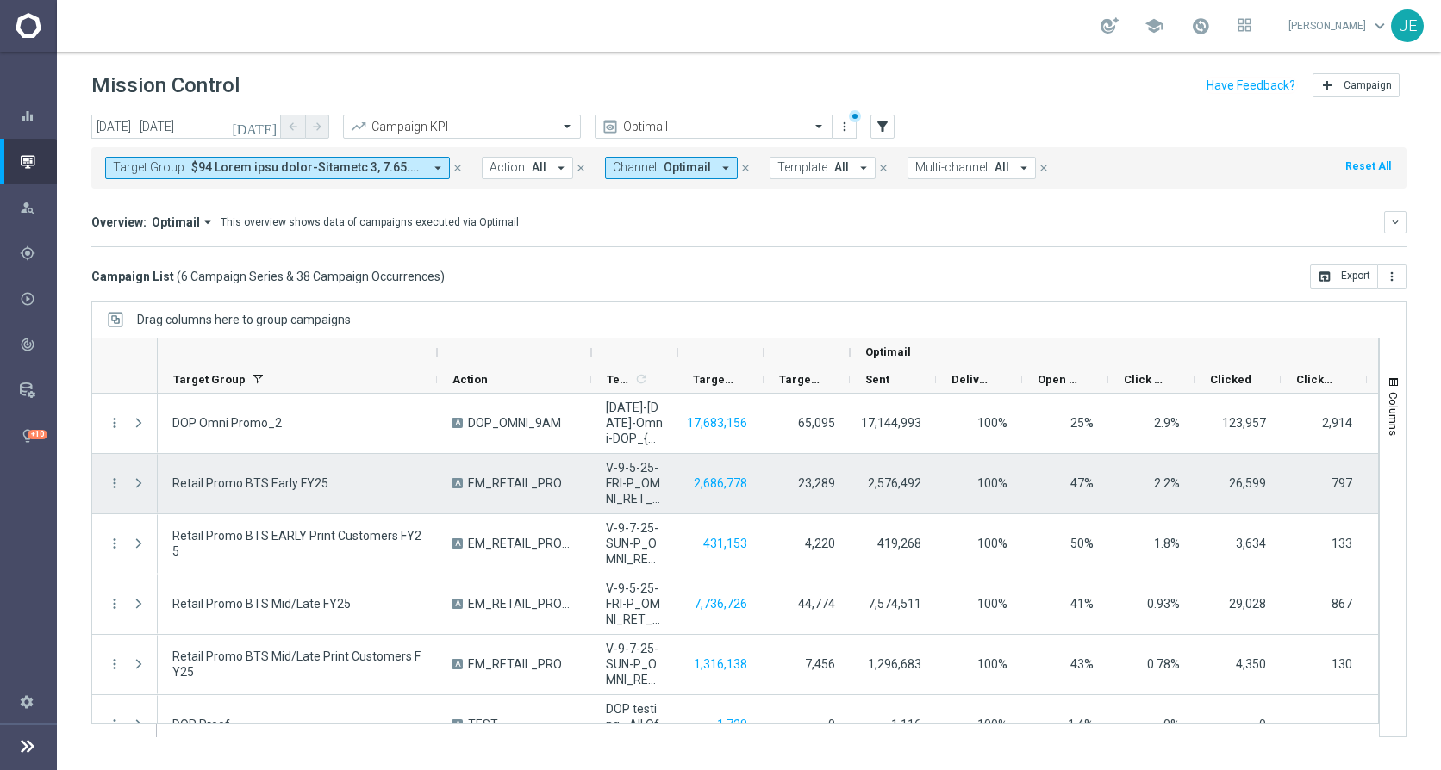
scroll to position [32, 0]
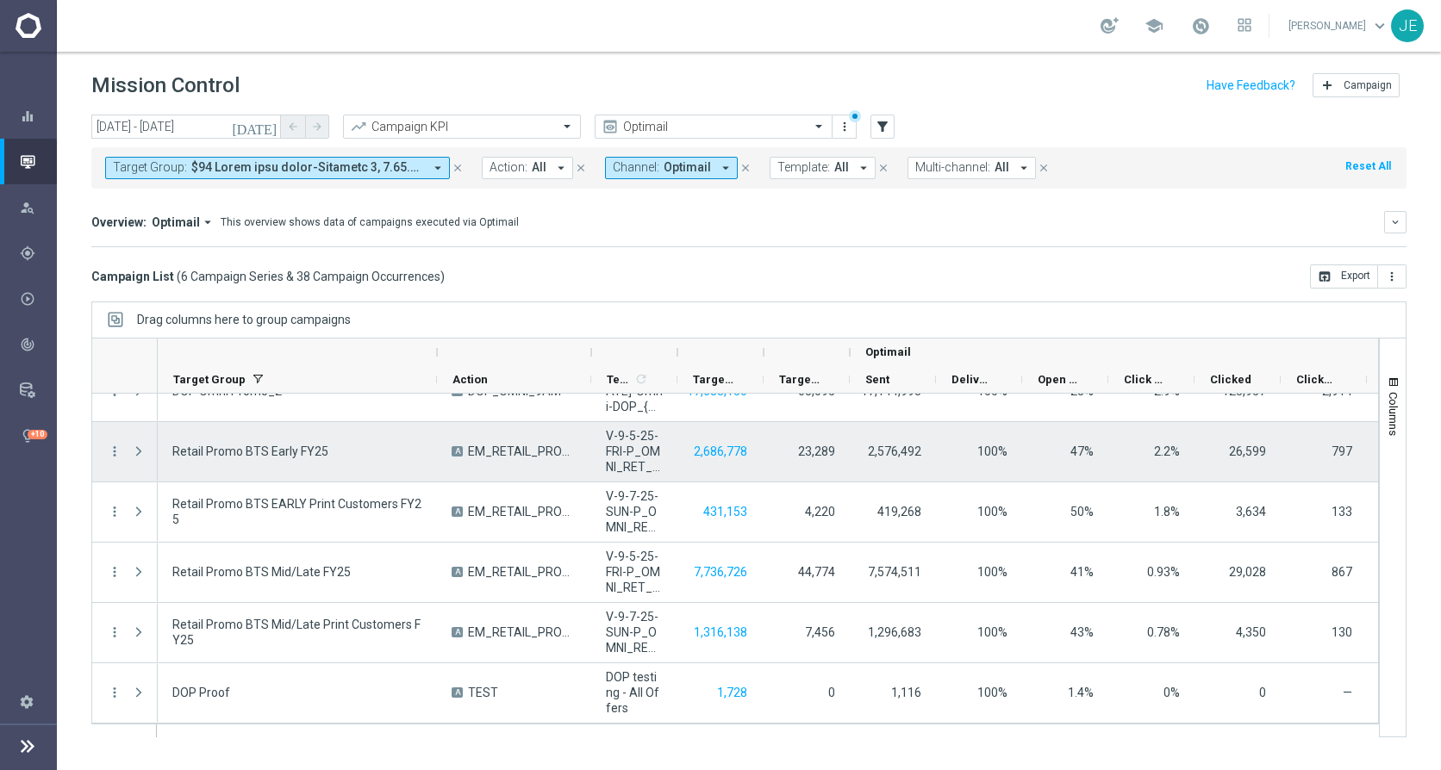
click at [130, 450] on div "Press SPACE to select this row." at bounding box center [140, 451] width 34 height 59
click at [136, 450] on span "Press SPACE to select this row." at bounding box center [139, 452] width 16 height 14
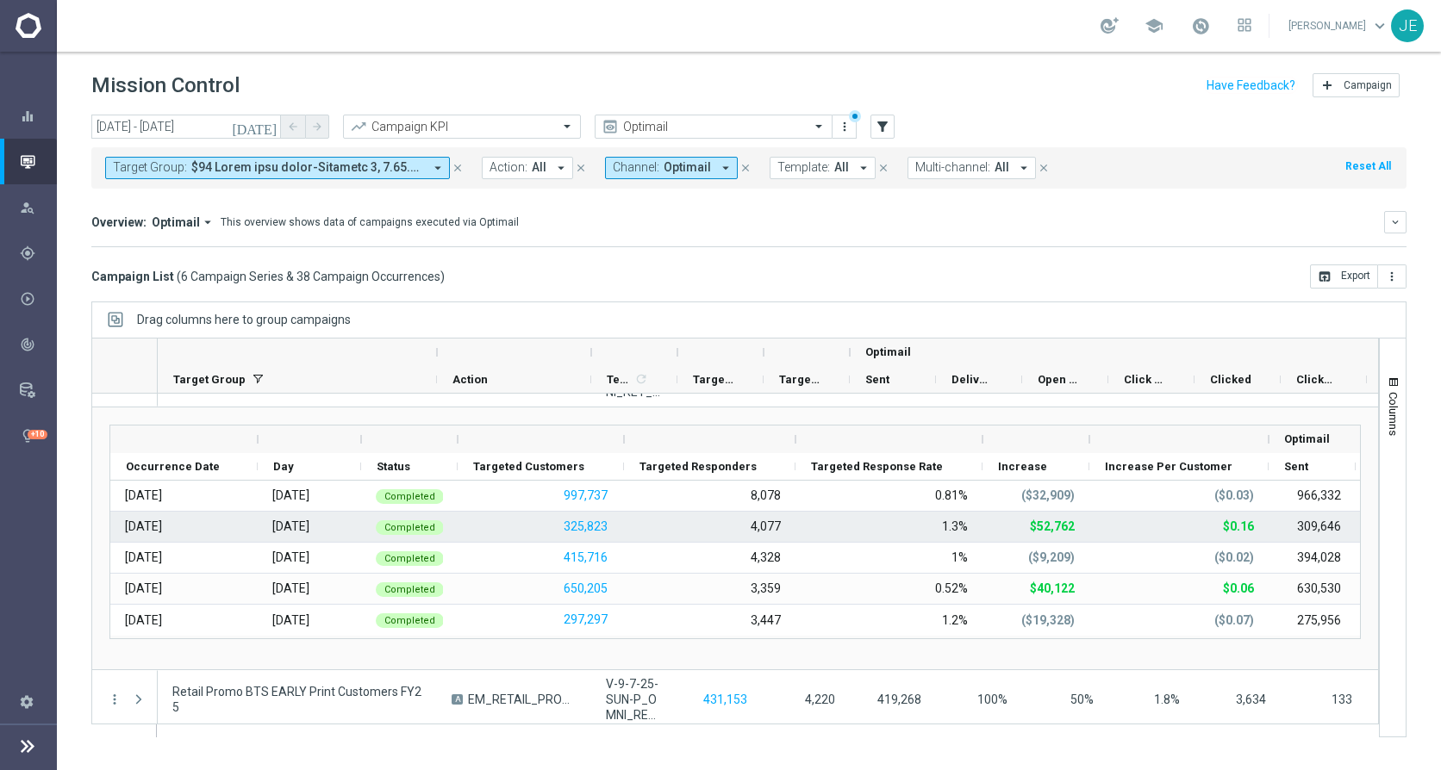
scroll to position [0, 0]
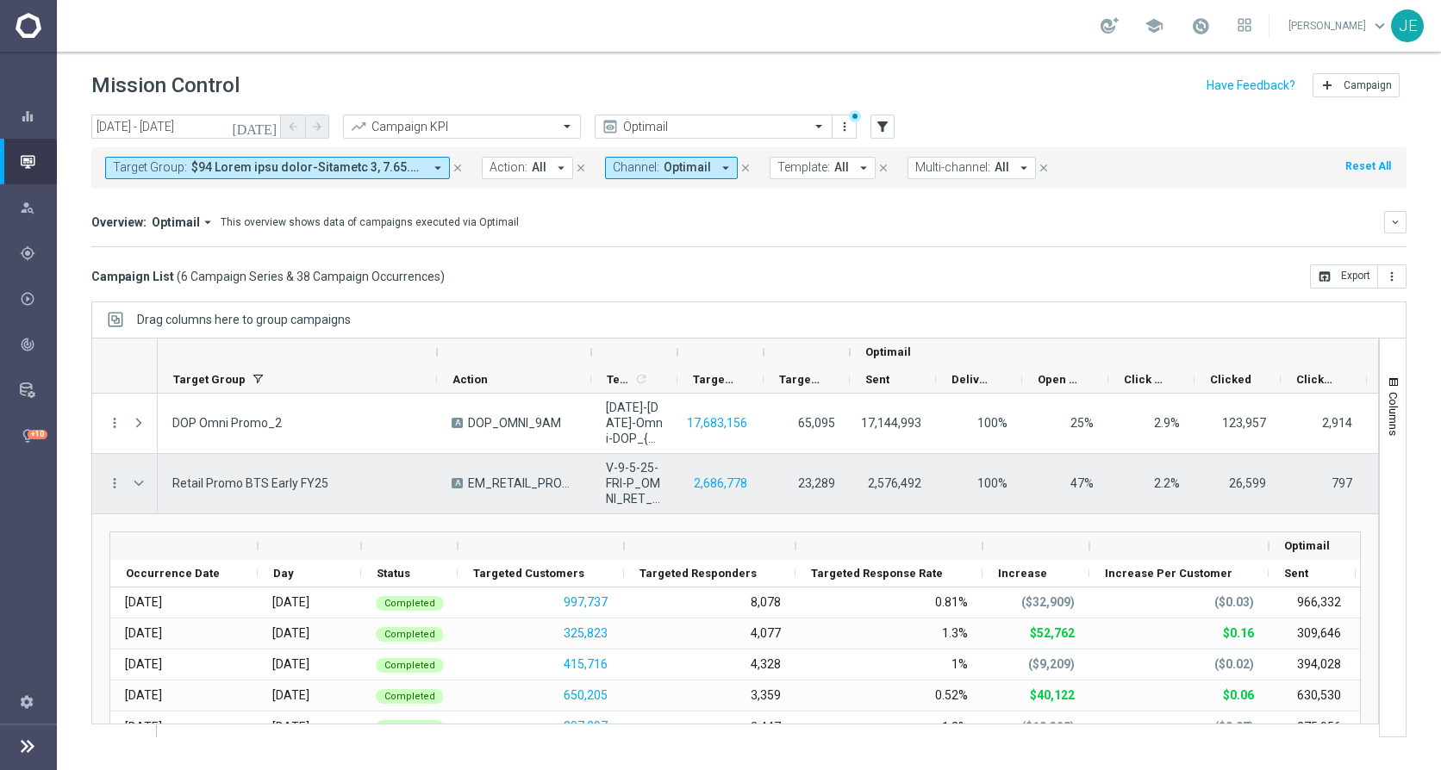
click at [132, 482] on span "Press SPACE to select this row." at bounding box center [139, 483] width 16 height 14
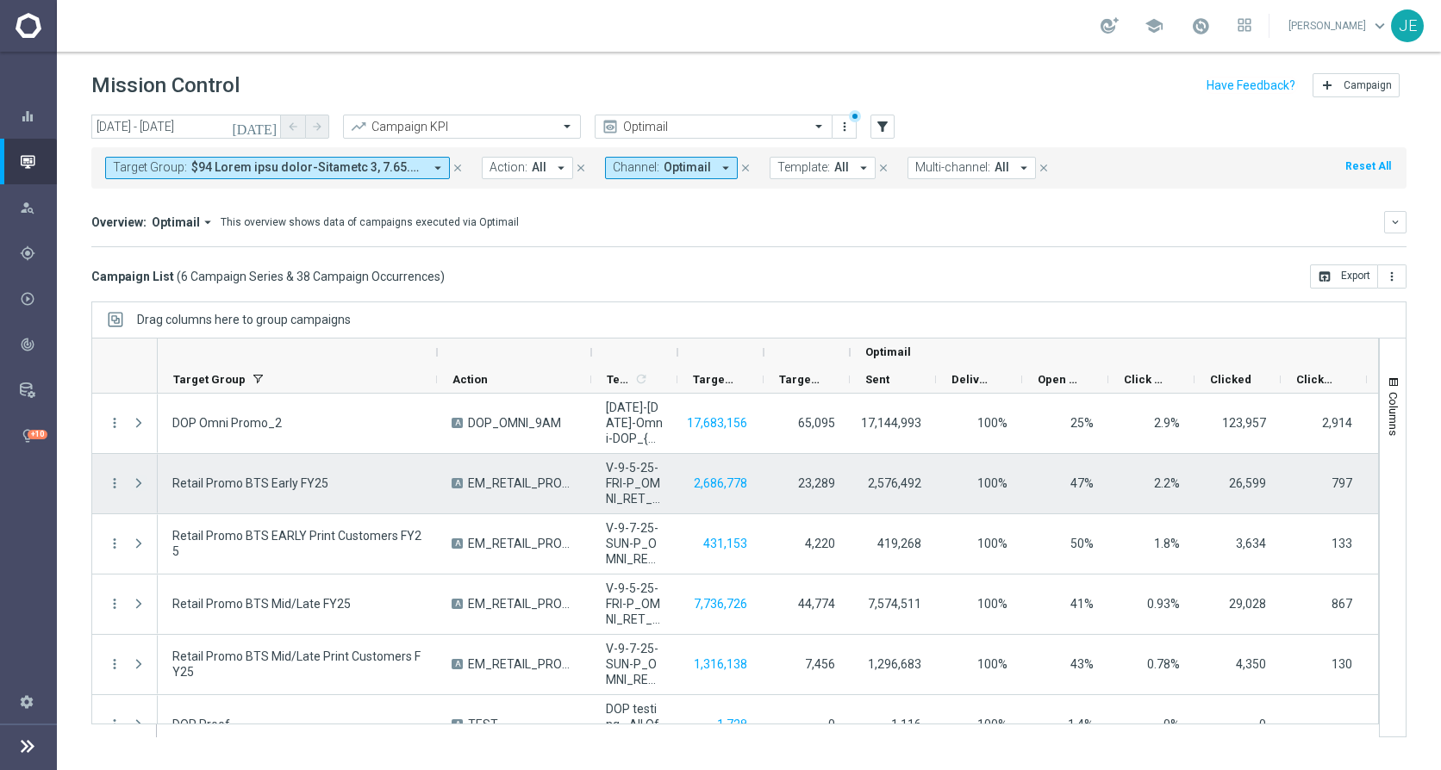
click at [134, 484] on span "Press SPACE to select this row." at bounding box center [139, 483] width 16 height 14
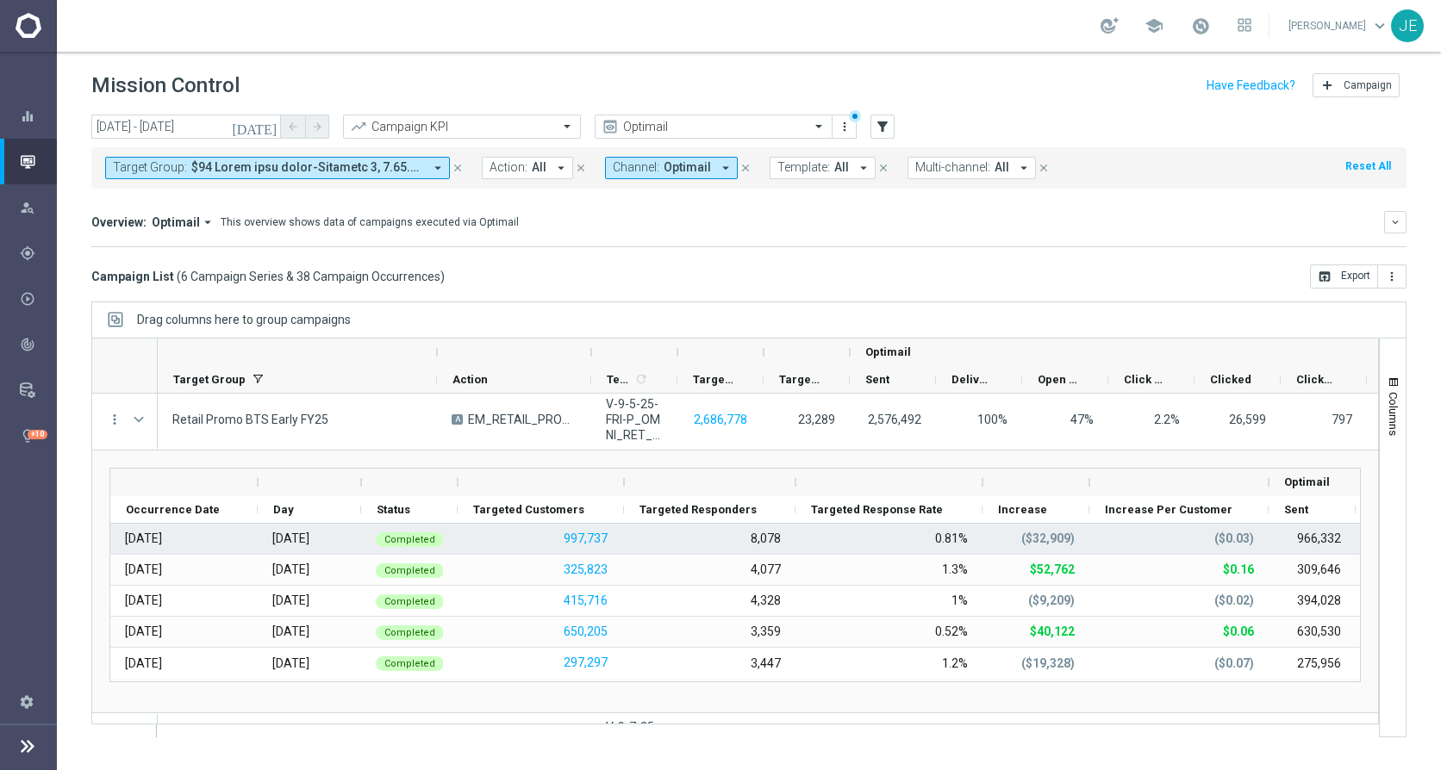
scroll to position [66, 0]
